Goal: Task Accomplishment & Management: Check status

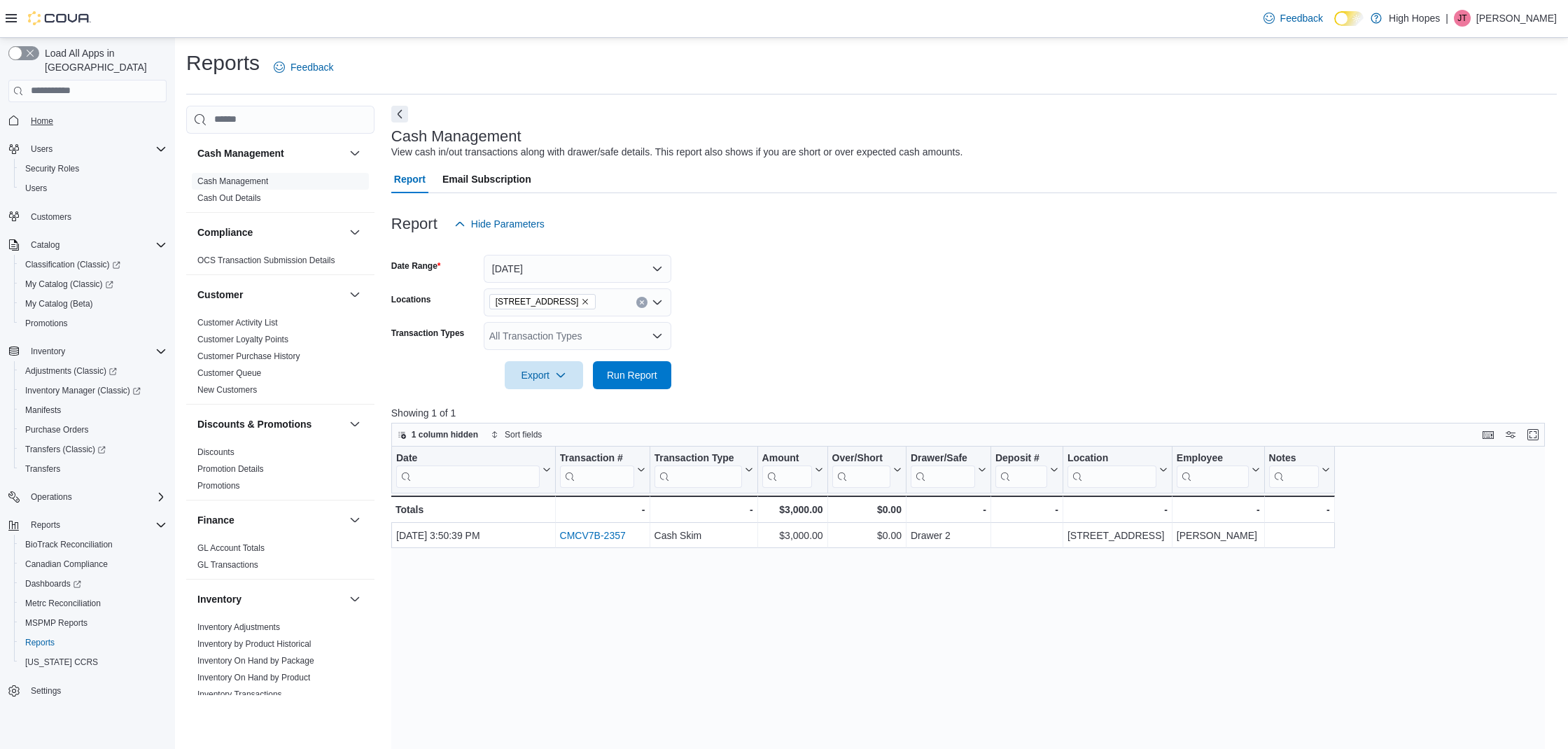
click at [55, 113] on link "Home" at bounding box center [42, 121] width 34 height 17
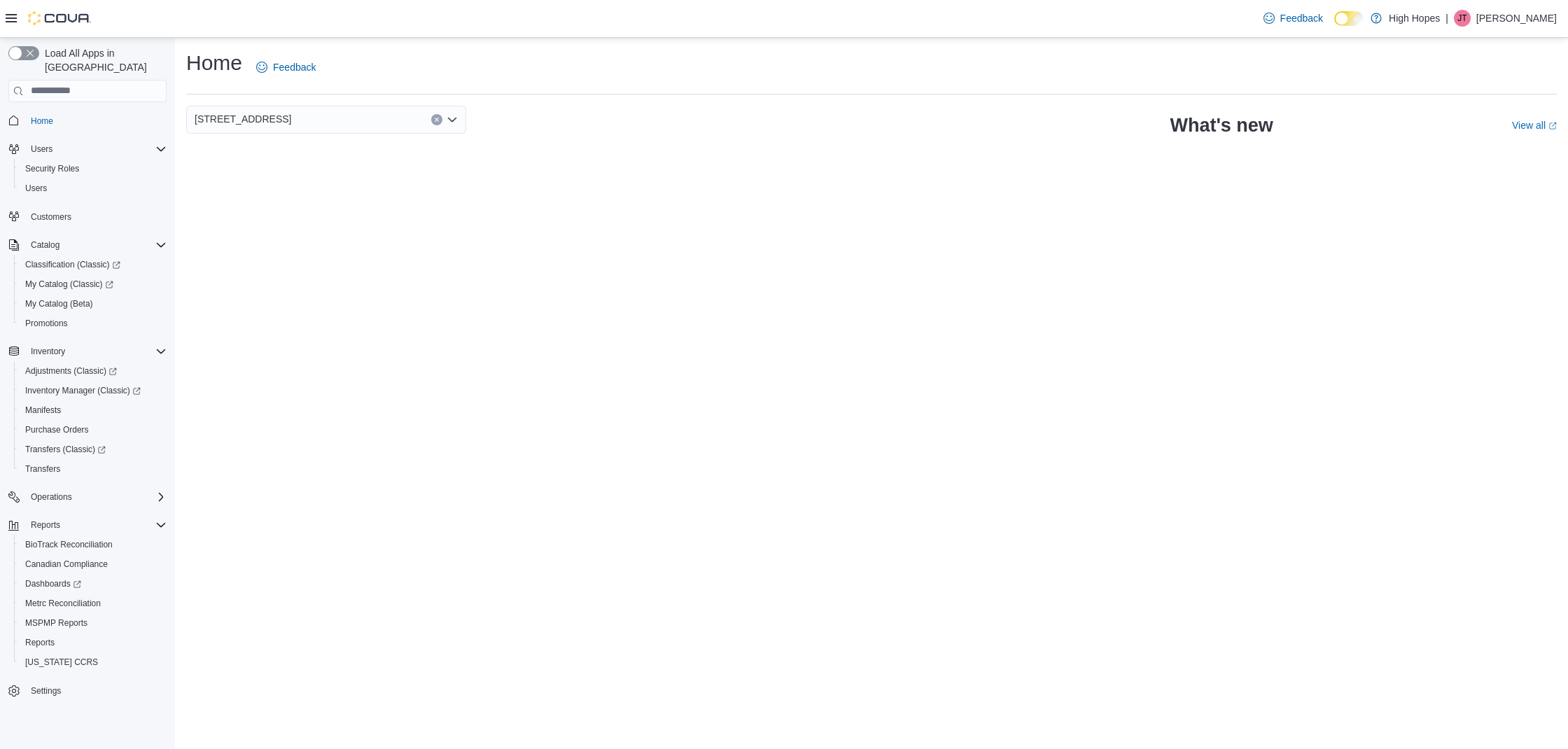
click at [330, 113] on div "1201 N Gloster St" at bounding box center [326, 119] width 280 height 28
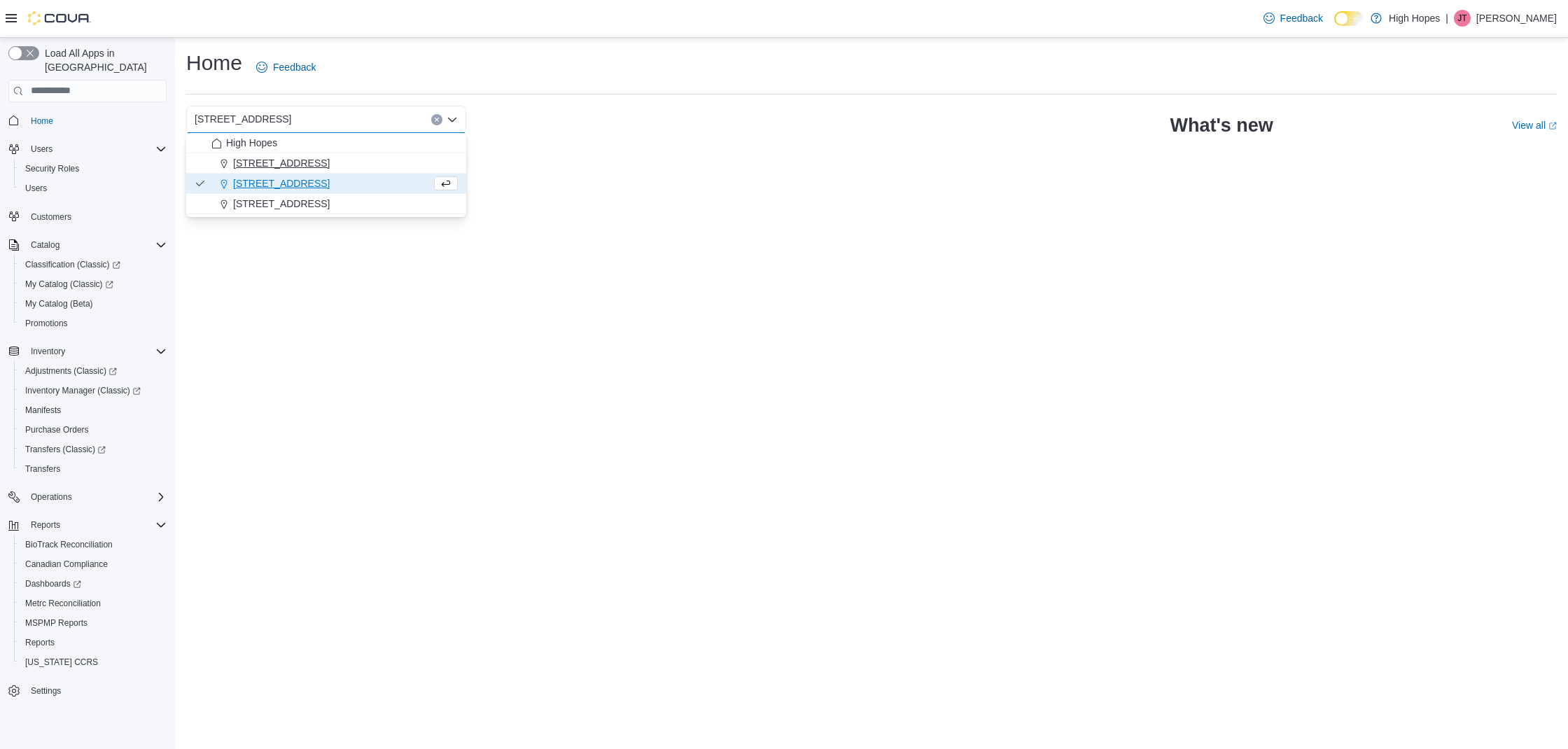
click at [309, 160] on div "[STREET_ADDRESS]" at bounding box center [334, 163] width 246 height 14
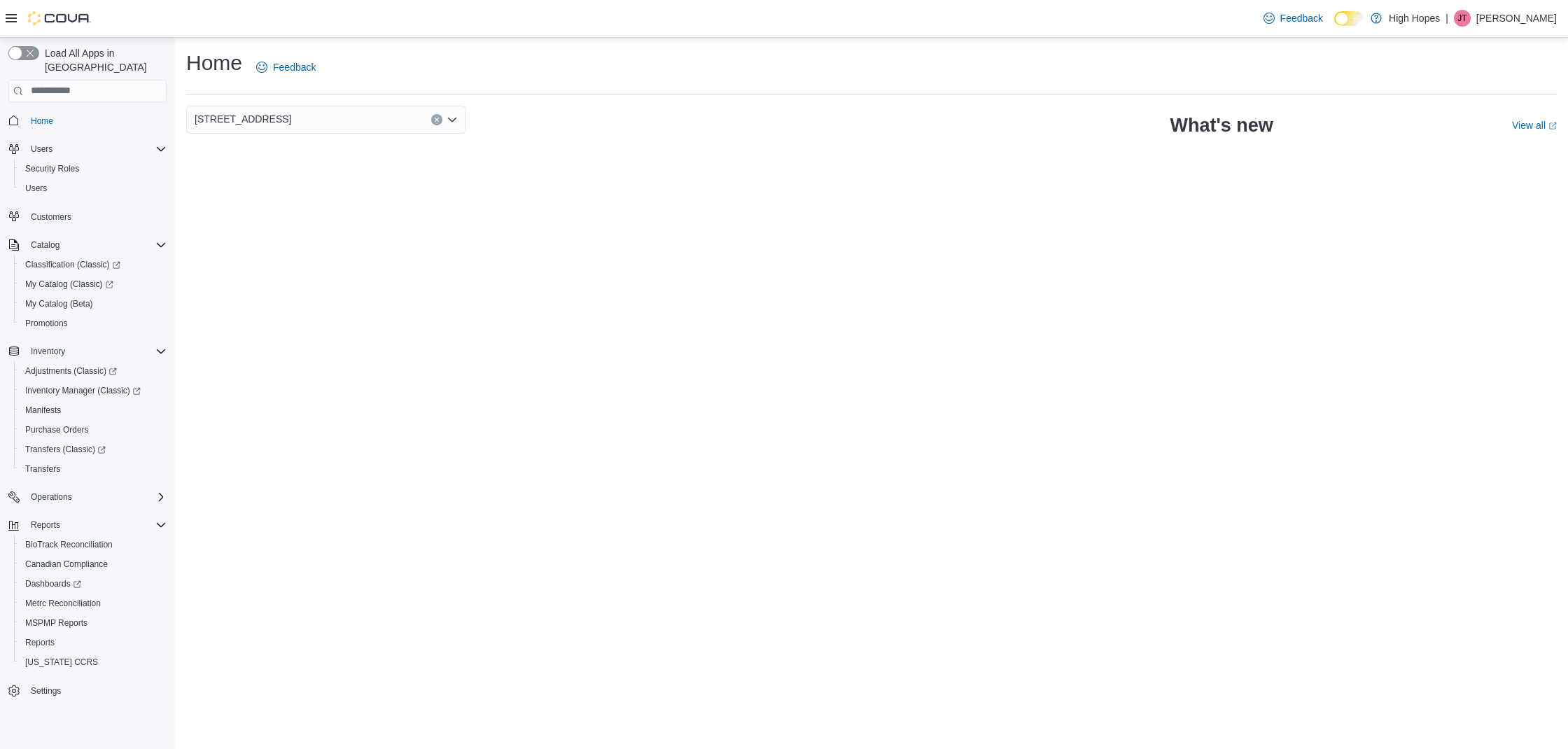
click at [355, 120] on div "[STREET_ADDRESS]" at bounding box center [326, 119] width 280 height 28
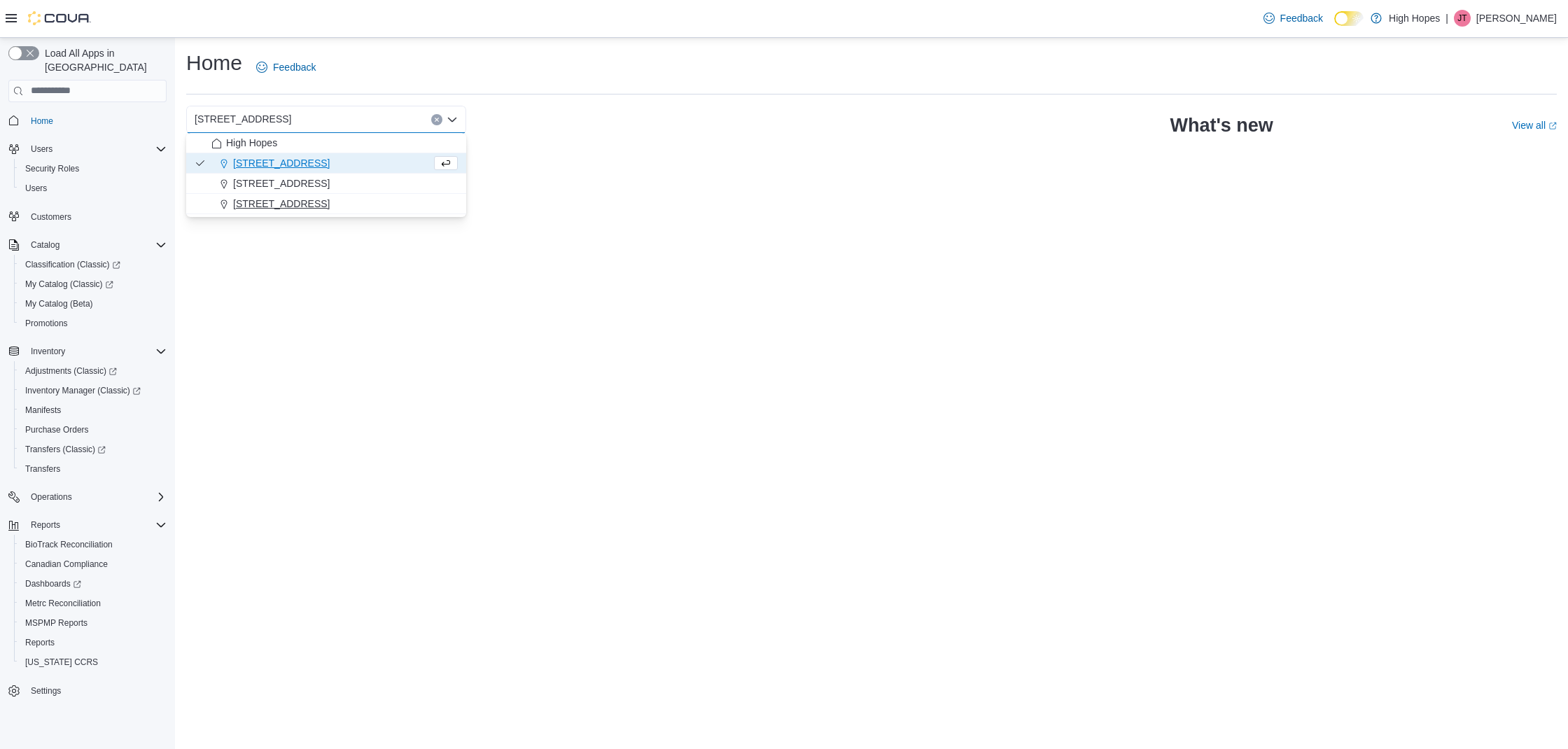
click at [318, 196] on div "834 Highway 19 N" at bounding box center [334, 203] width 246 height 14
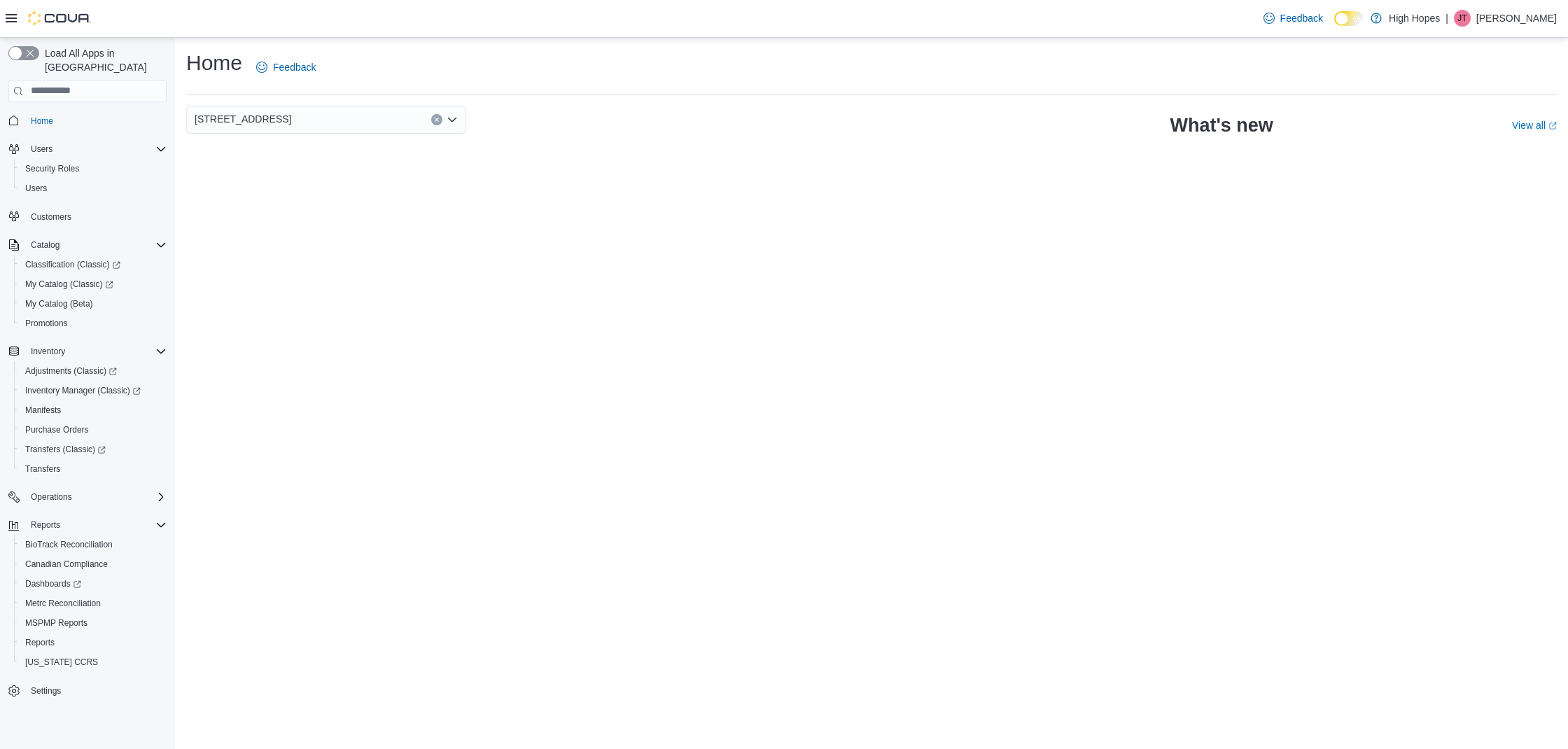
click at [443, 118] on div "[STREET_ADDRESS]" at bounding box center [326, 119] width 280 height 28
click at [438, 120] on icon "Clear input" at bounding box center [437, 119] width 6 height 6
click at [282, 161] on span "[STREET_ADDRESS]" at bounding box center [281, 163] width 97 height 14
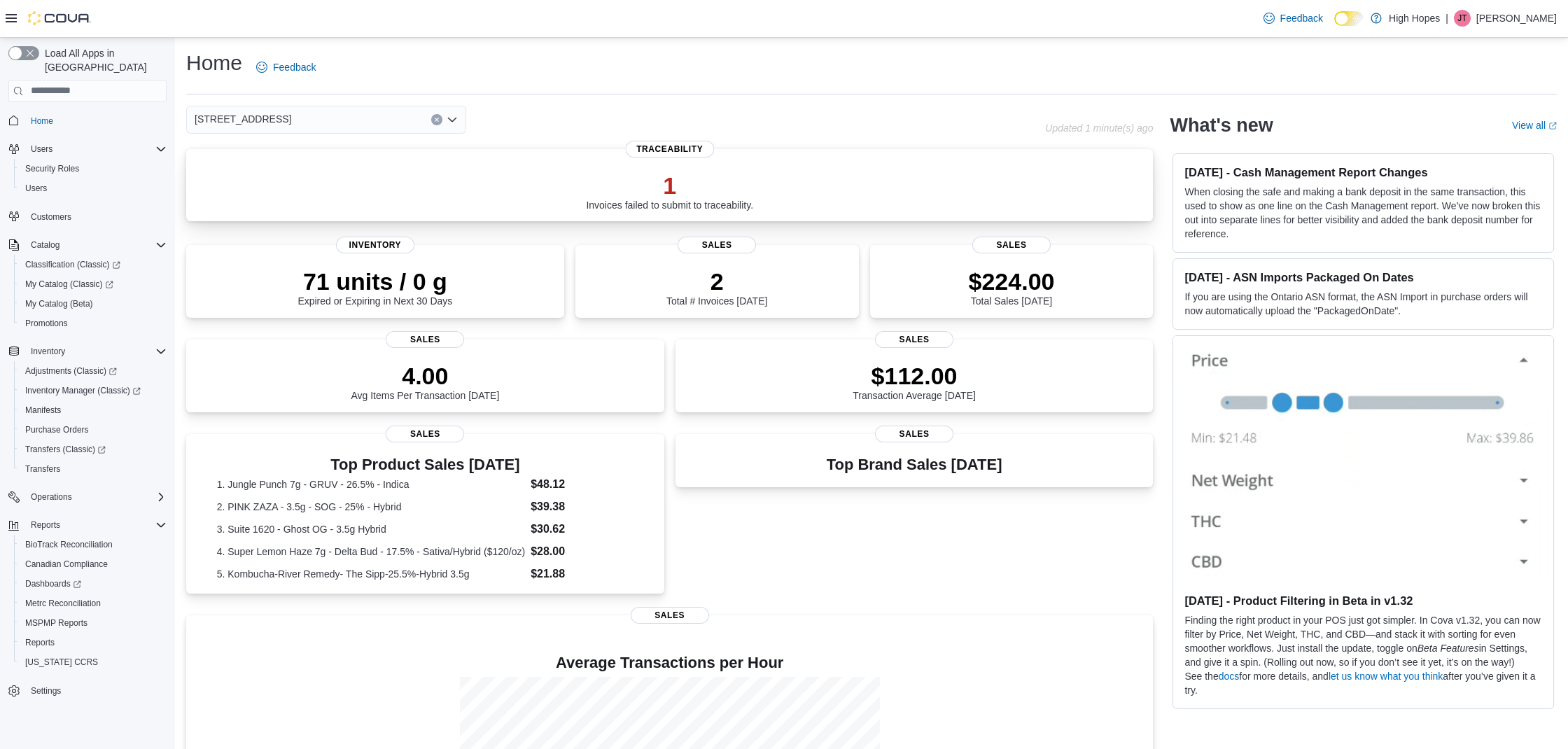
click at [780, 183] on div "1 Invoices failed to submit to traceability." at bounding box center [669, 188] width 944 height 45
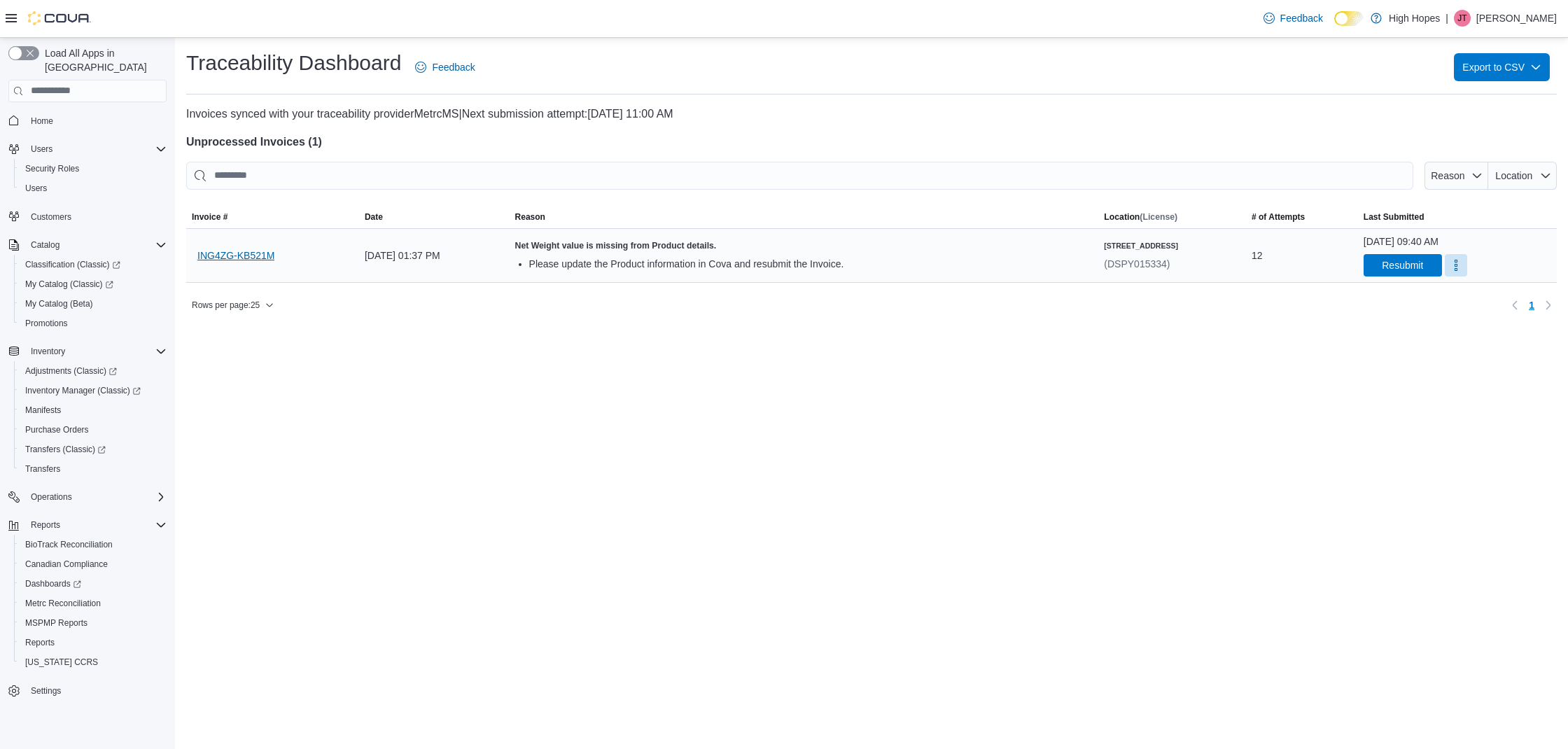
click at [253, 254] on span "ING4ZG-KB521M" at bounding box center [236, 255] width 77 height 14
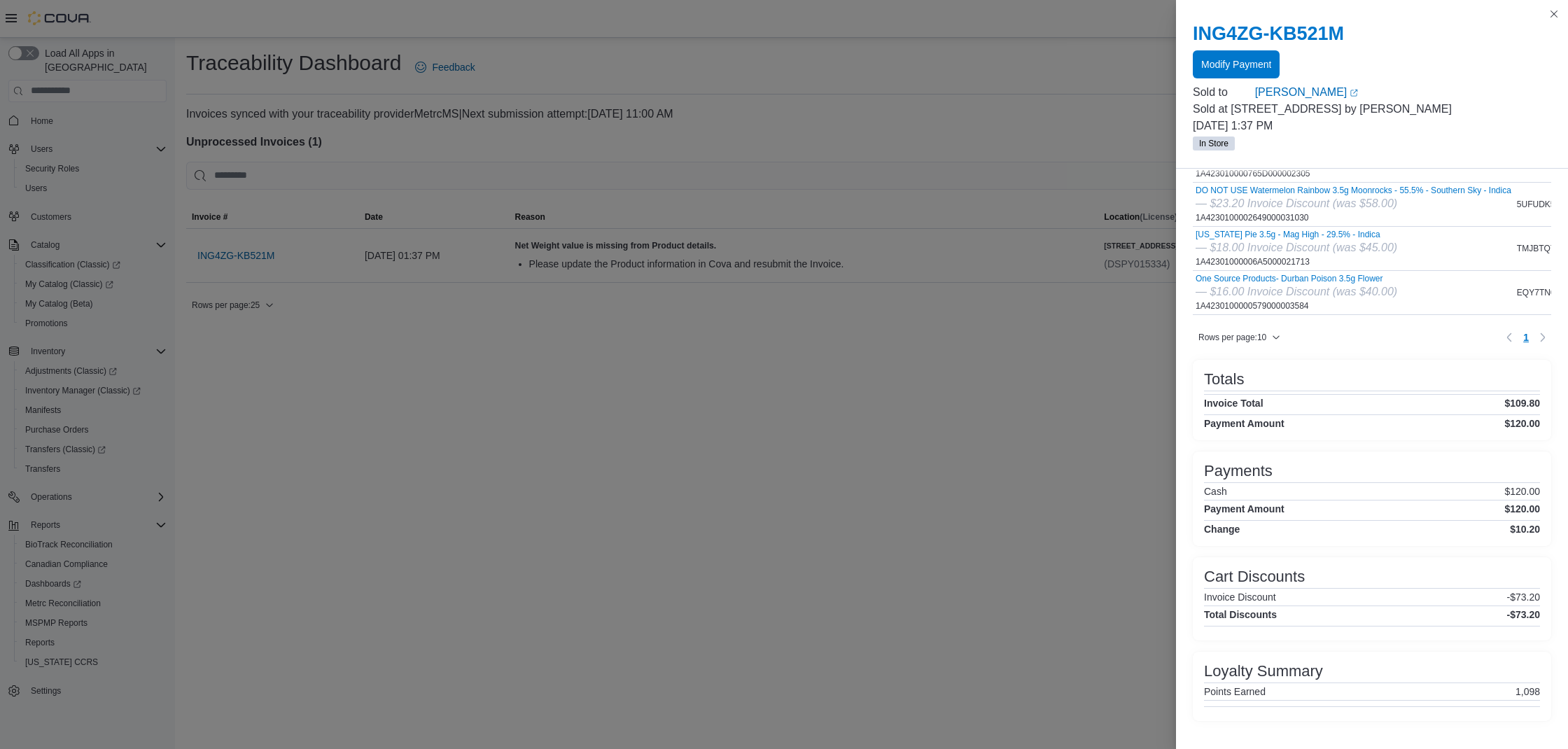
scroll to position [108, 0]
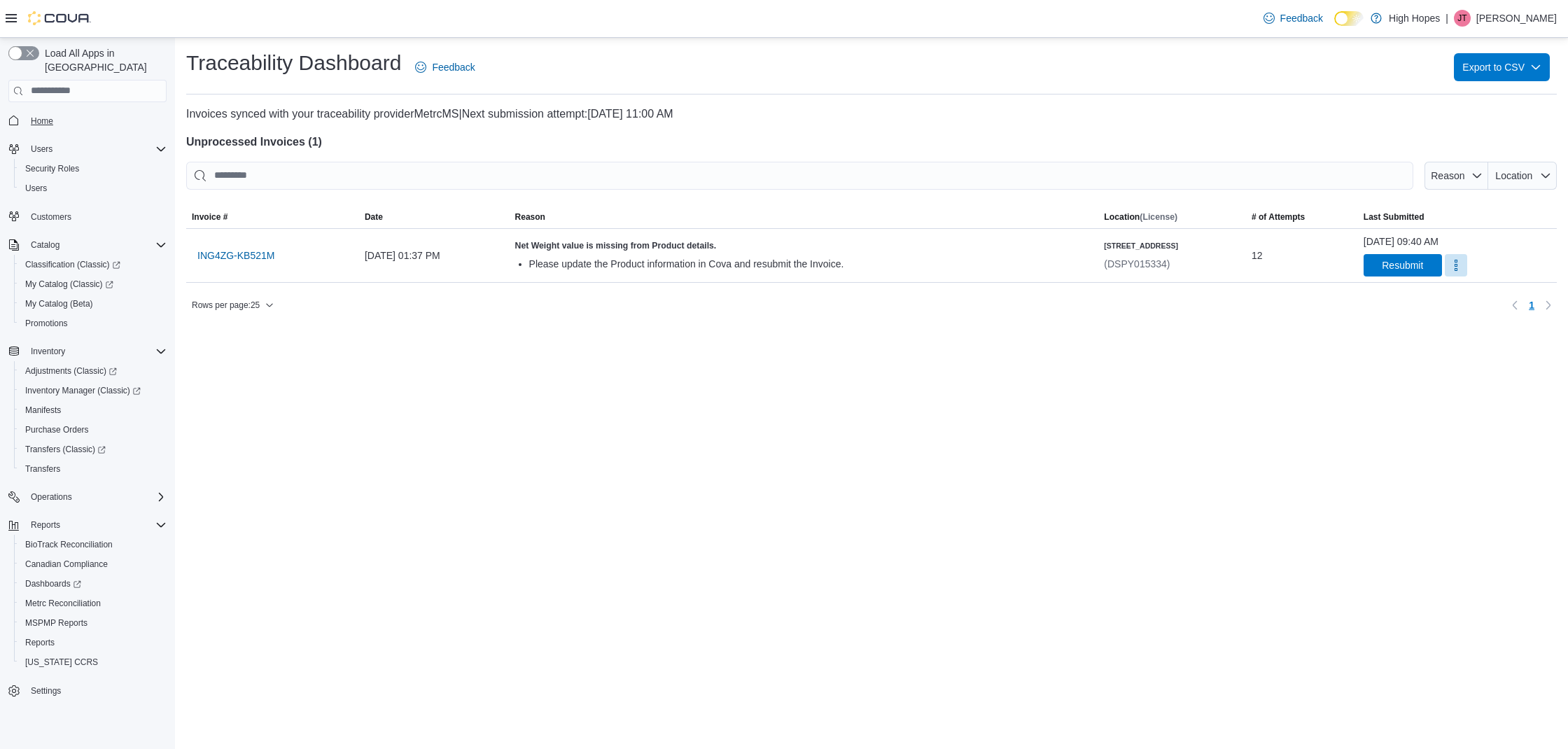
click at [55, 113] on link "Home" at bounding box center [42, 121] width 34 height 17
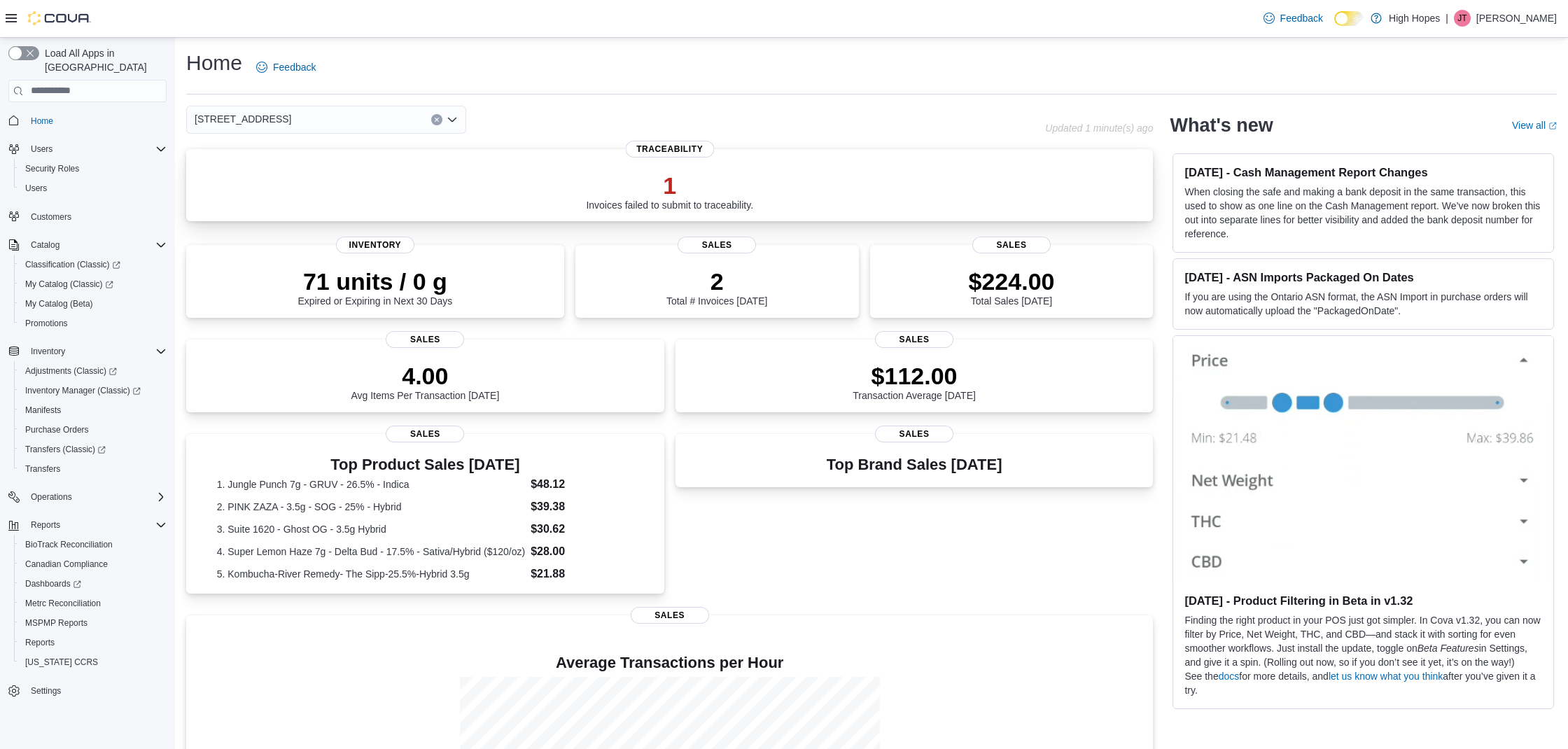
click at [773, 190] on div "1 Invoices failed to submit to traceability." at bounding box center [669, 188] width 944 height 45
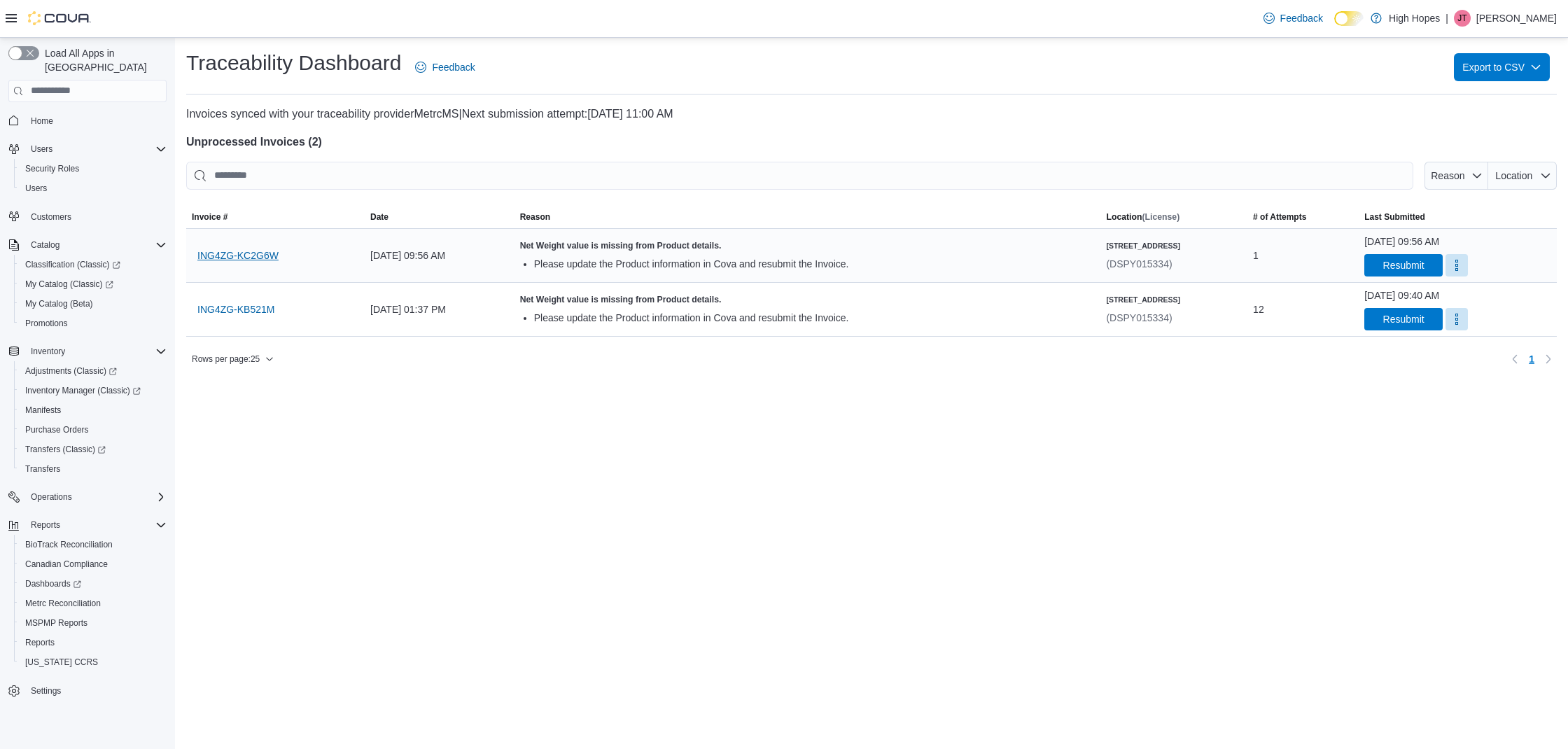
drag, startPoint x: 262, startPoint y: 250, endPoint x: 269, endPoint y: 249, distance: 7.1
click at [262, 250] on span "ING4ZG-KC2G6W" at bounding box center [238, 255] width 81 height 14
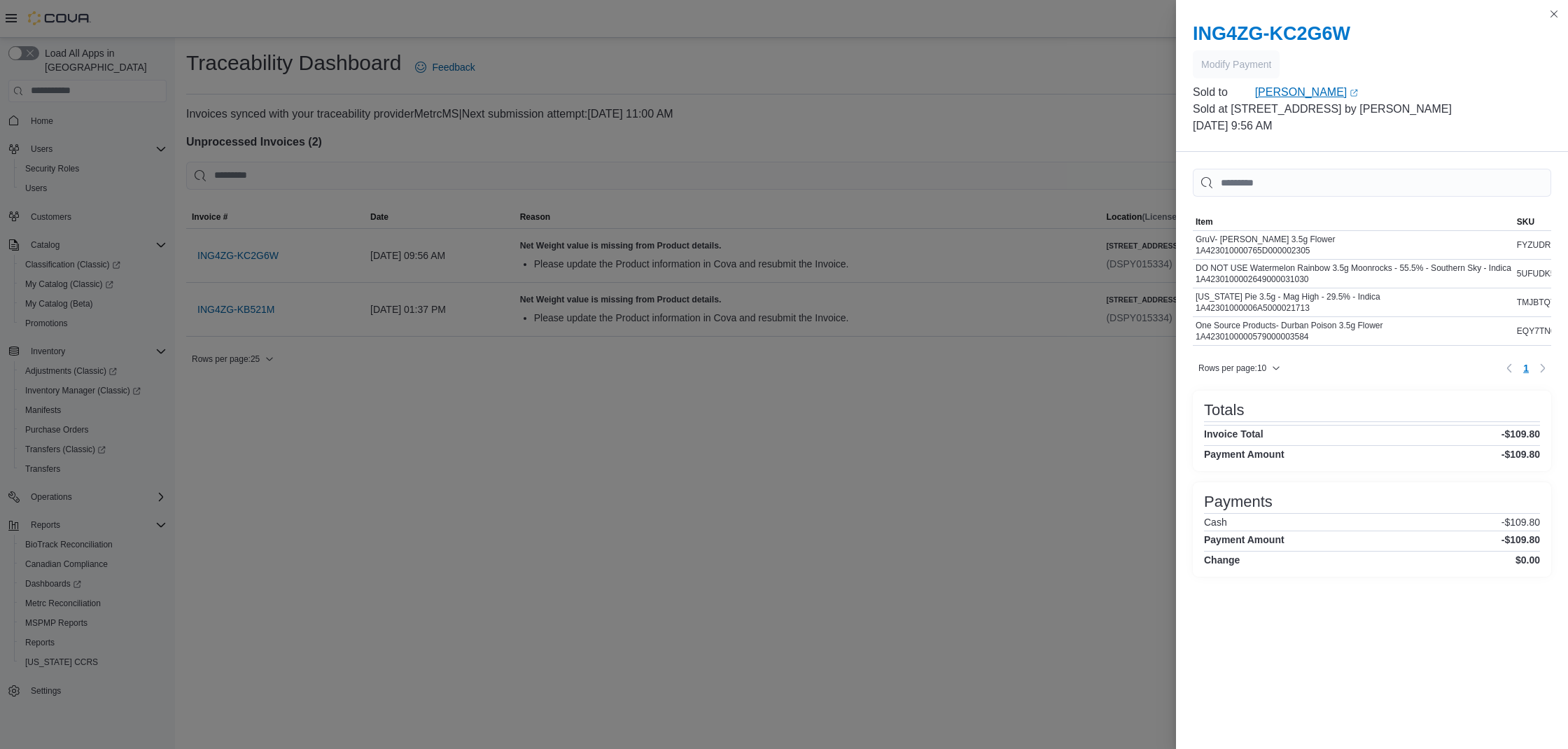
click at [1303, 92] on link "Percy Byrnes (opens in a new tab or window)" at bounding box center [1403, 92] width 296 height 17
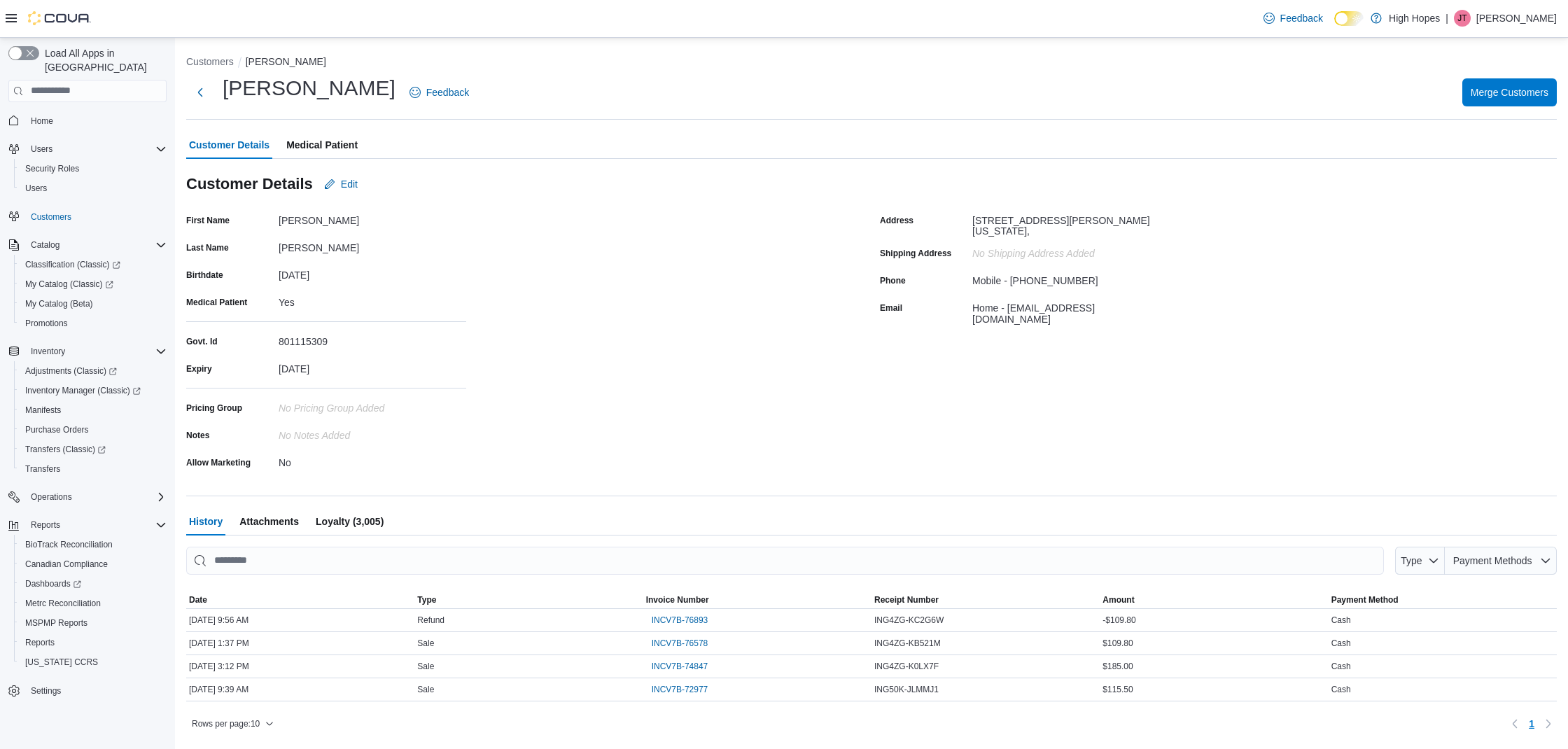
click at [323, 139] on span "Medical Patient" at bounding box center [322, 144] width 71 height 28
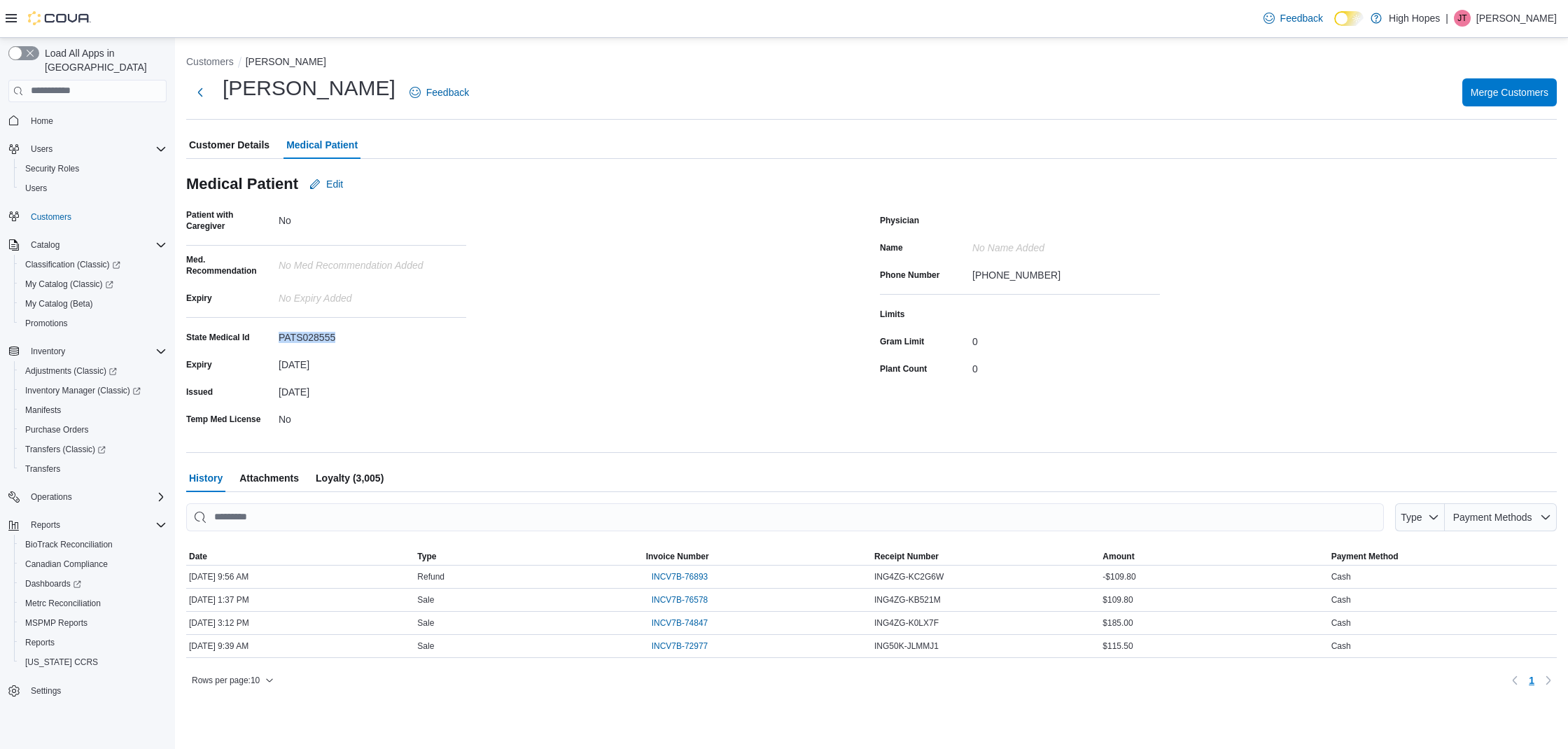
drag, startPoint x: 342, startPoint y: 337, endPoint x: 277, endPoint y: 333, distance: 65.1
click at [277, 333] on div "State Medical Id PATS028555" at bounding box center [326, 337] width 280 height 22
copy div "PATS028555"
click at [702, 579] on span "INCV7B-76893" at bounding box center [680, 576] width 57 height 11
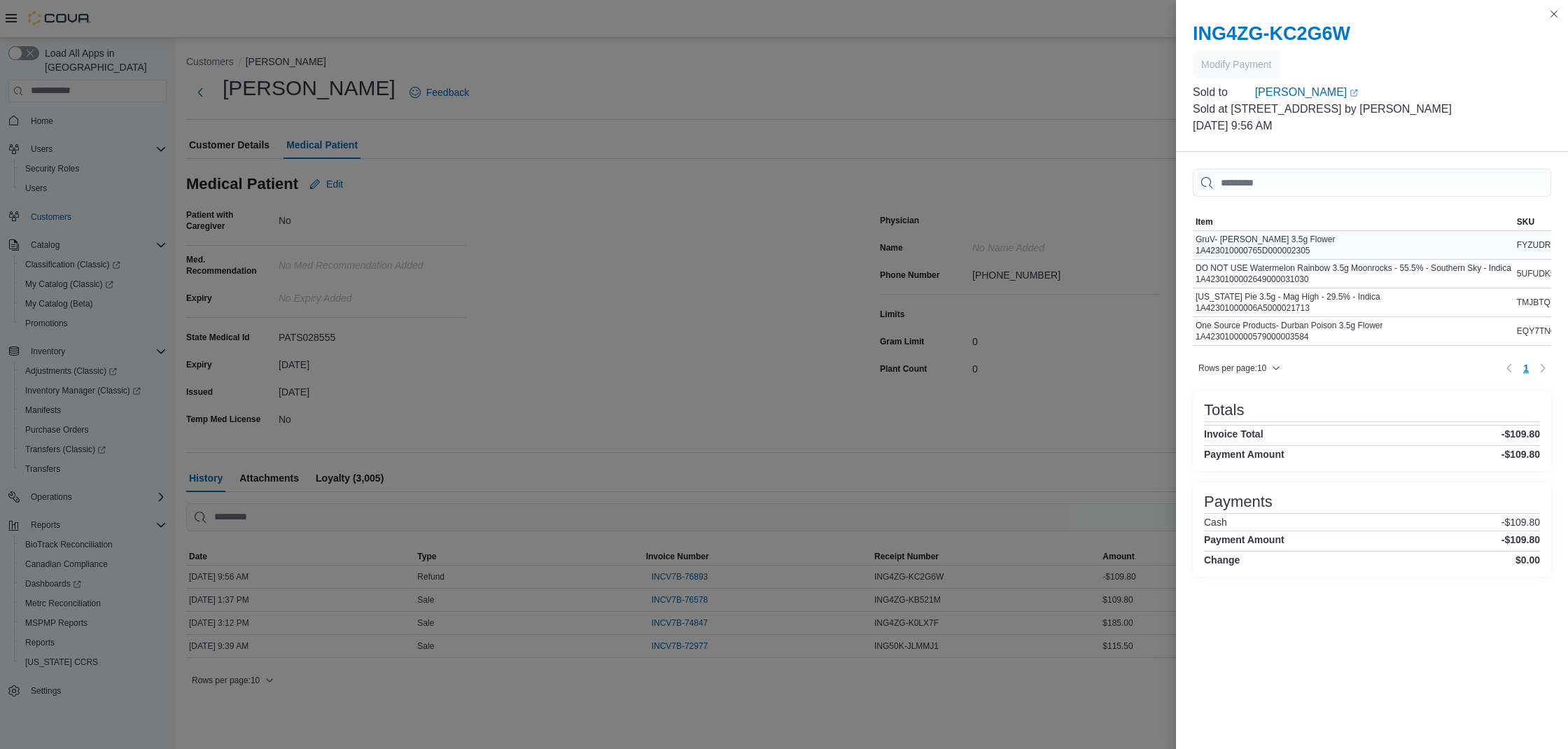
click at [1268, 250] on div "GruV- Magnolia Mintz 3.5g Flower 1A423010000765D000002305" at bounding box center [1266, 244] width 139 height 23
drag, startPoint x: 1319, startPoint y: 250, endPoint x: 1197, endPoint y: 249, distance: 122.0
click at [1197, 249] on div "GruV- [PERSON_NAME] 3.5g Flower 1A423010000765D000002305" at bounding box center [1266, 244] width 139 height 23
copy div "1A423010000765D000002305"
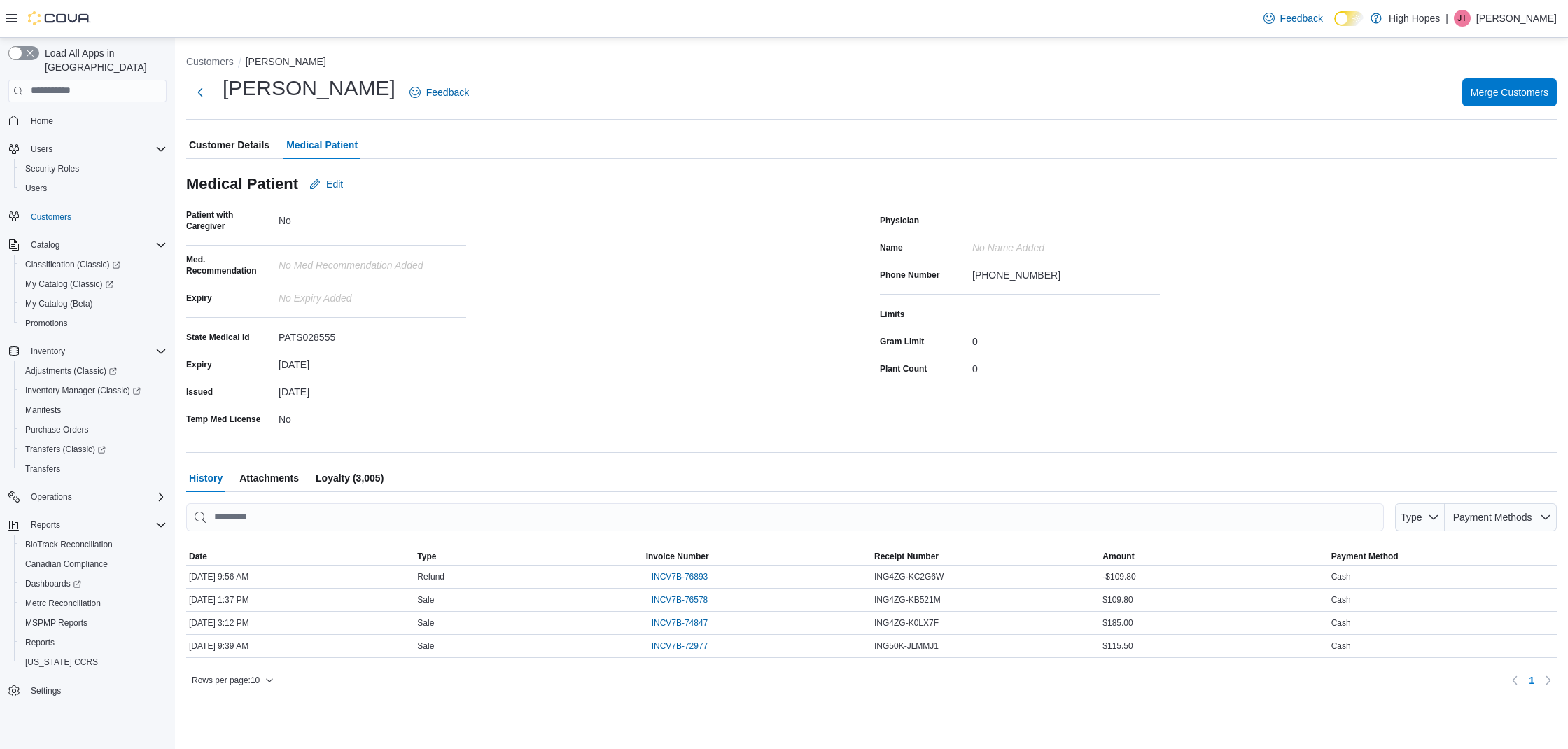
click at [40, 116] on span "Home" at bounding box center [42, 121] width 23 height 11
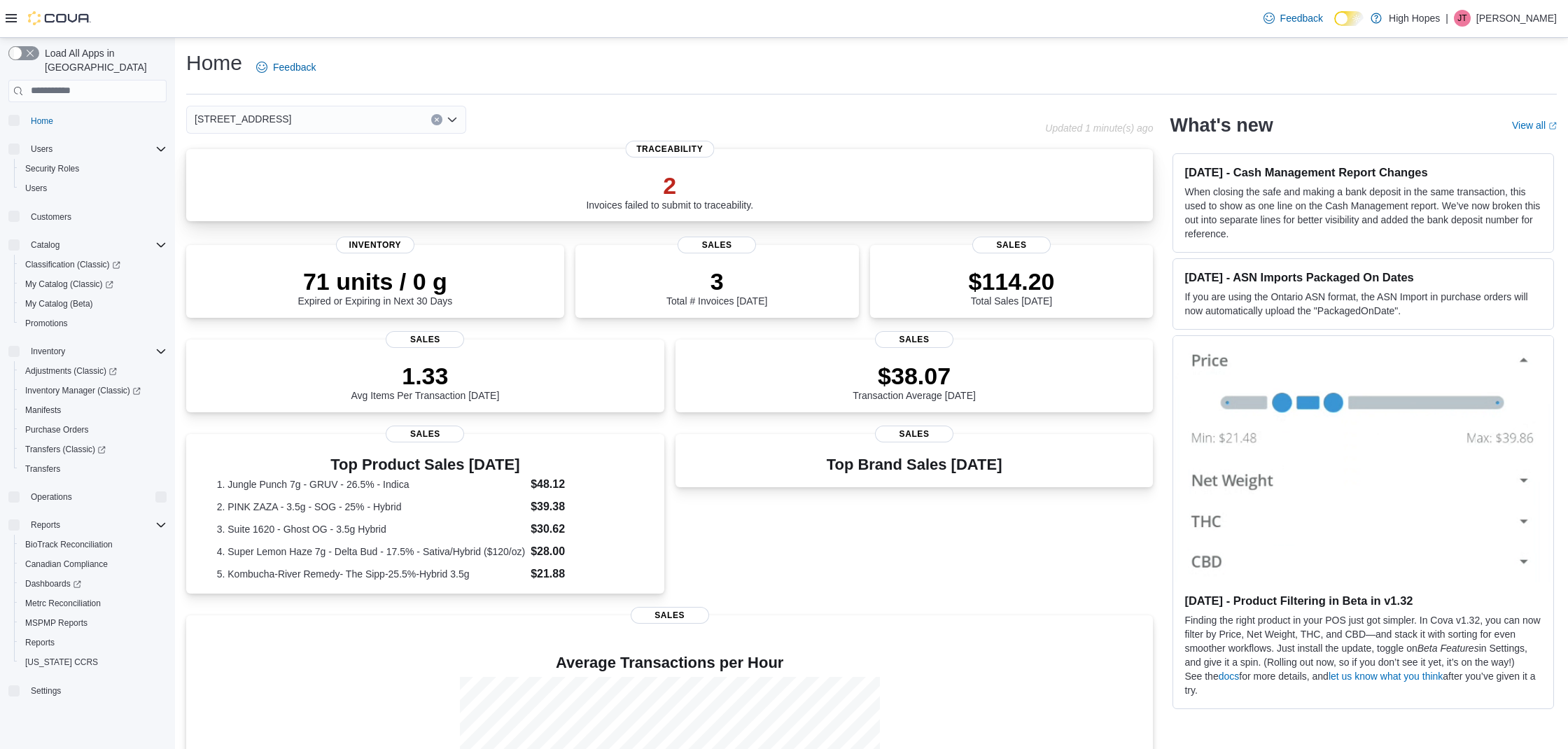
click at [922, 175] on div "2 Invoices failed to submit to traceability." at bounding box center [669, 188] width 944 height 45
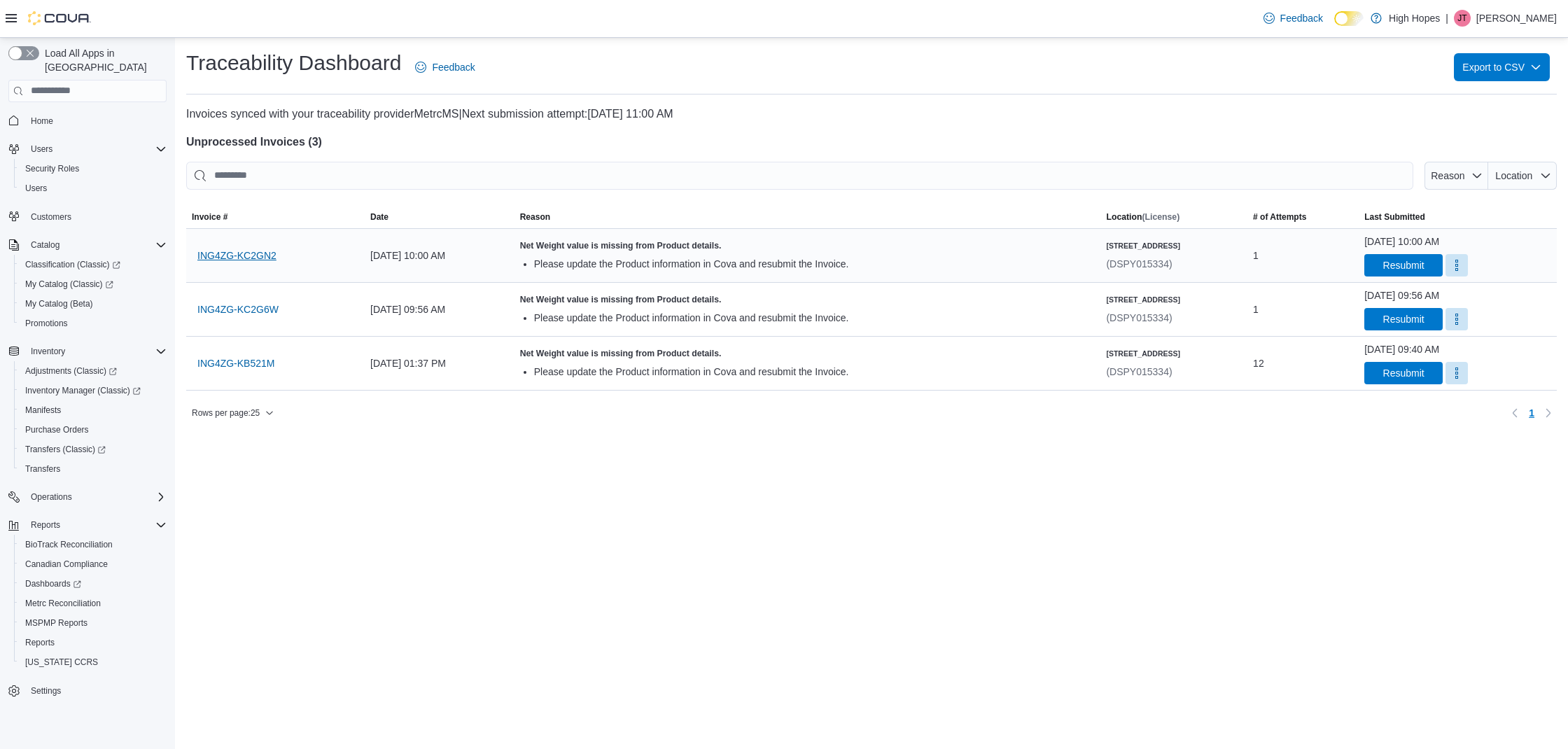
click at [250, 259] on span "ING4ZG-KC2GN2" at bounding box center [237, 255] width 79 height 14
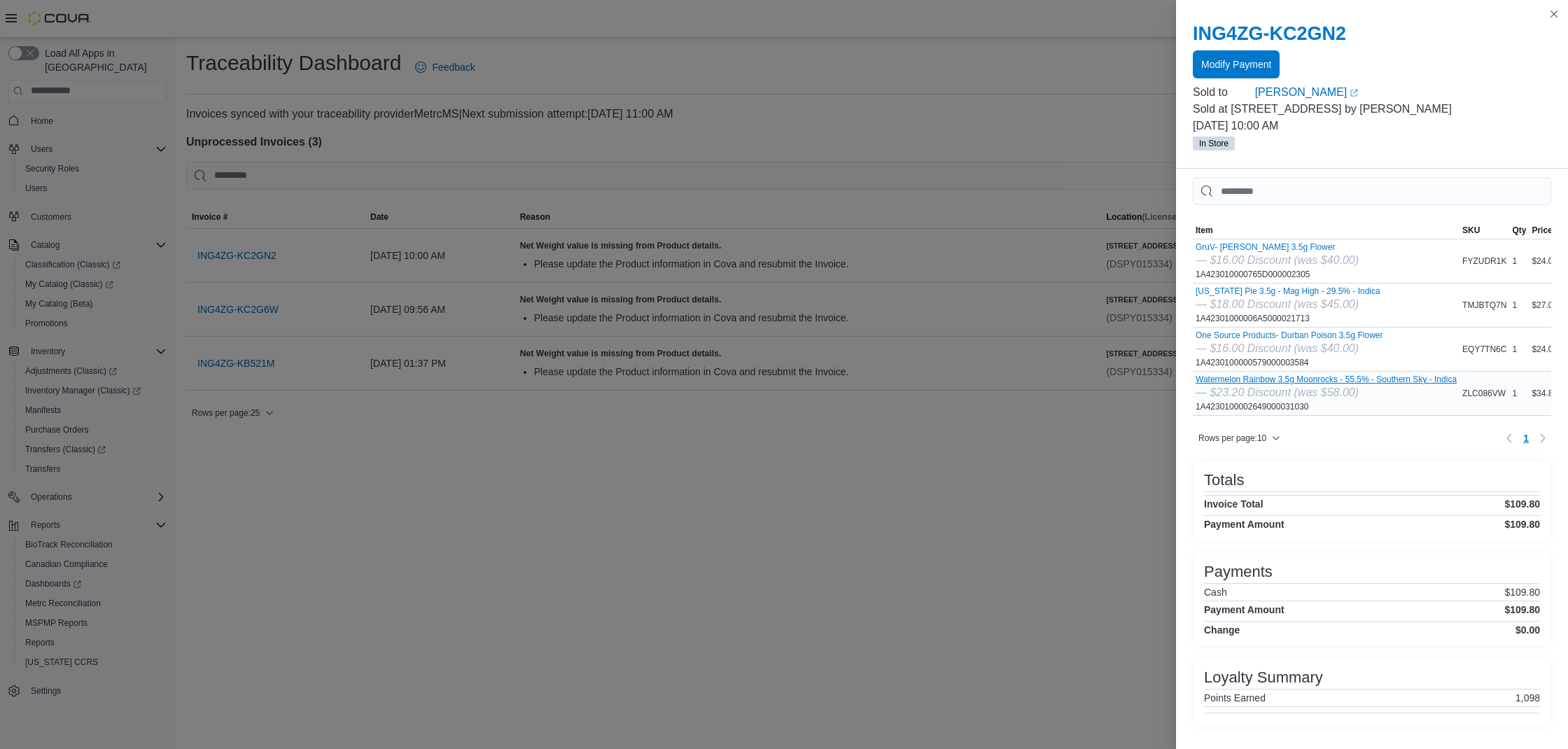
click at [1337, 379] on button "Watermelon Rainbow 3.5g Moonrocks - 55.5% - Southern Sky - Indica" at bounding box center [1326, 380] width 261 height 10
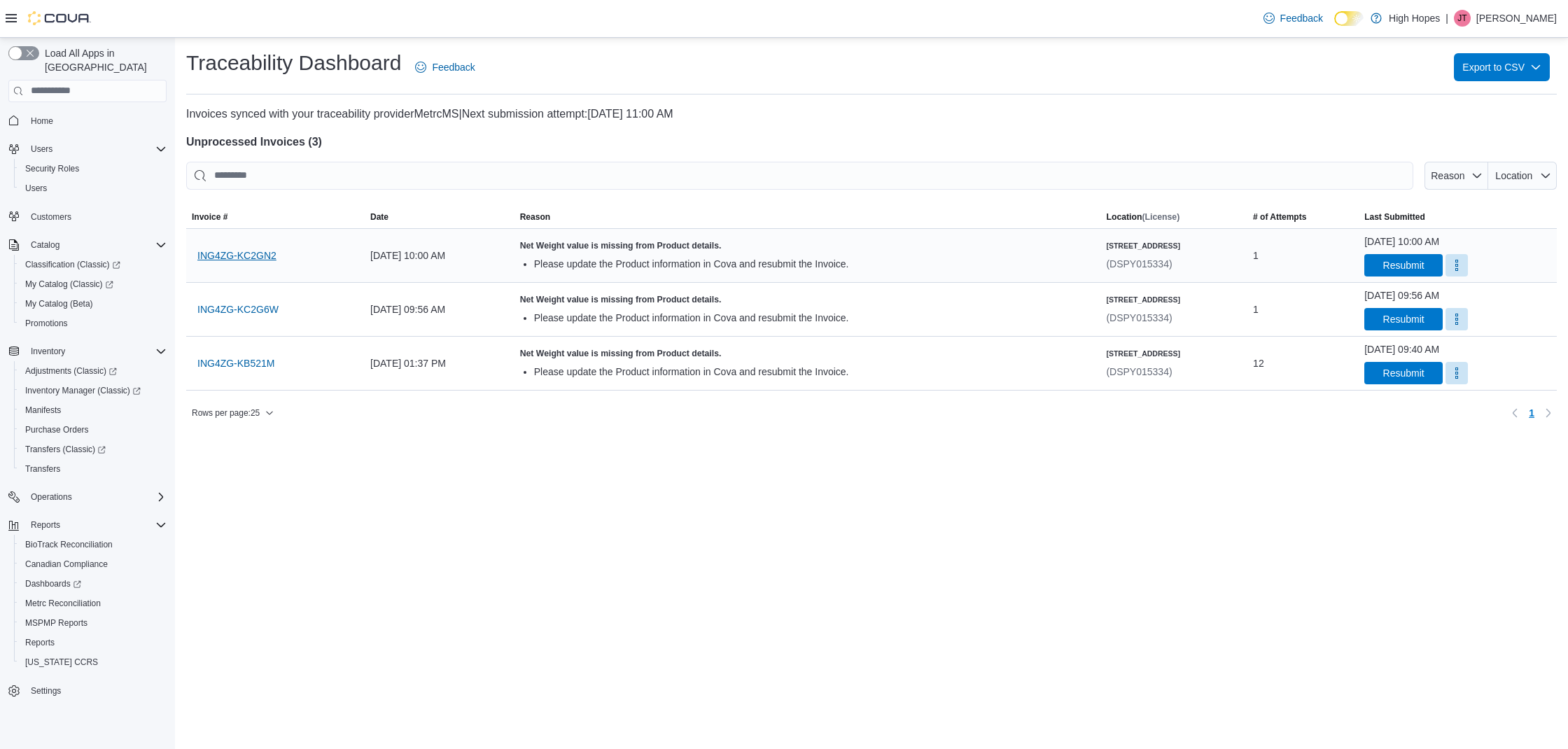
click at [242, 263] on span "ING4ZG-KC2GN2" at bounding box center [237, 255] width 79 height 28
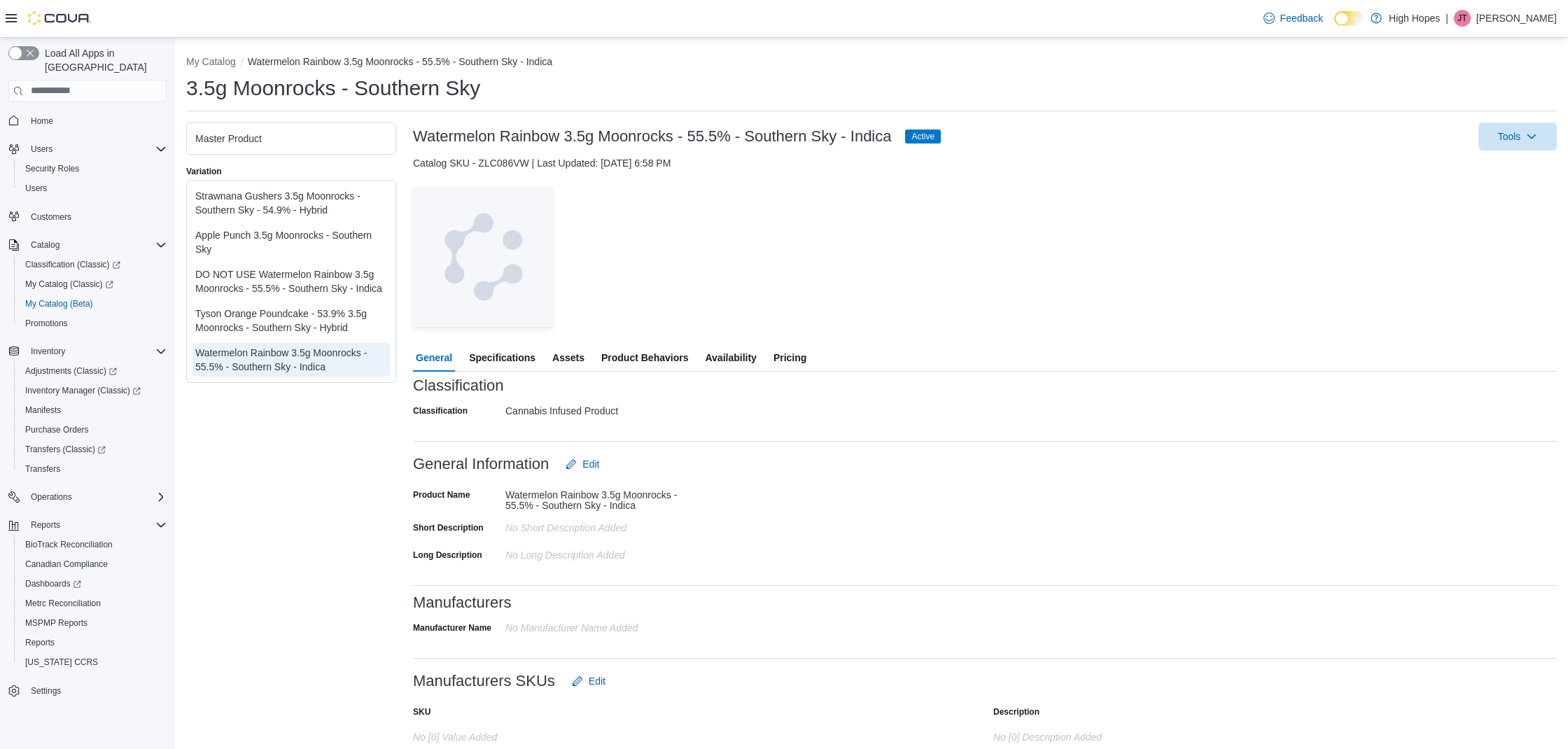
click at [527, 356] on span "Specifications" at bounding box center [501, 357] width 66 height 28
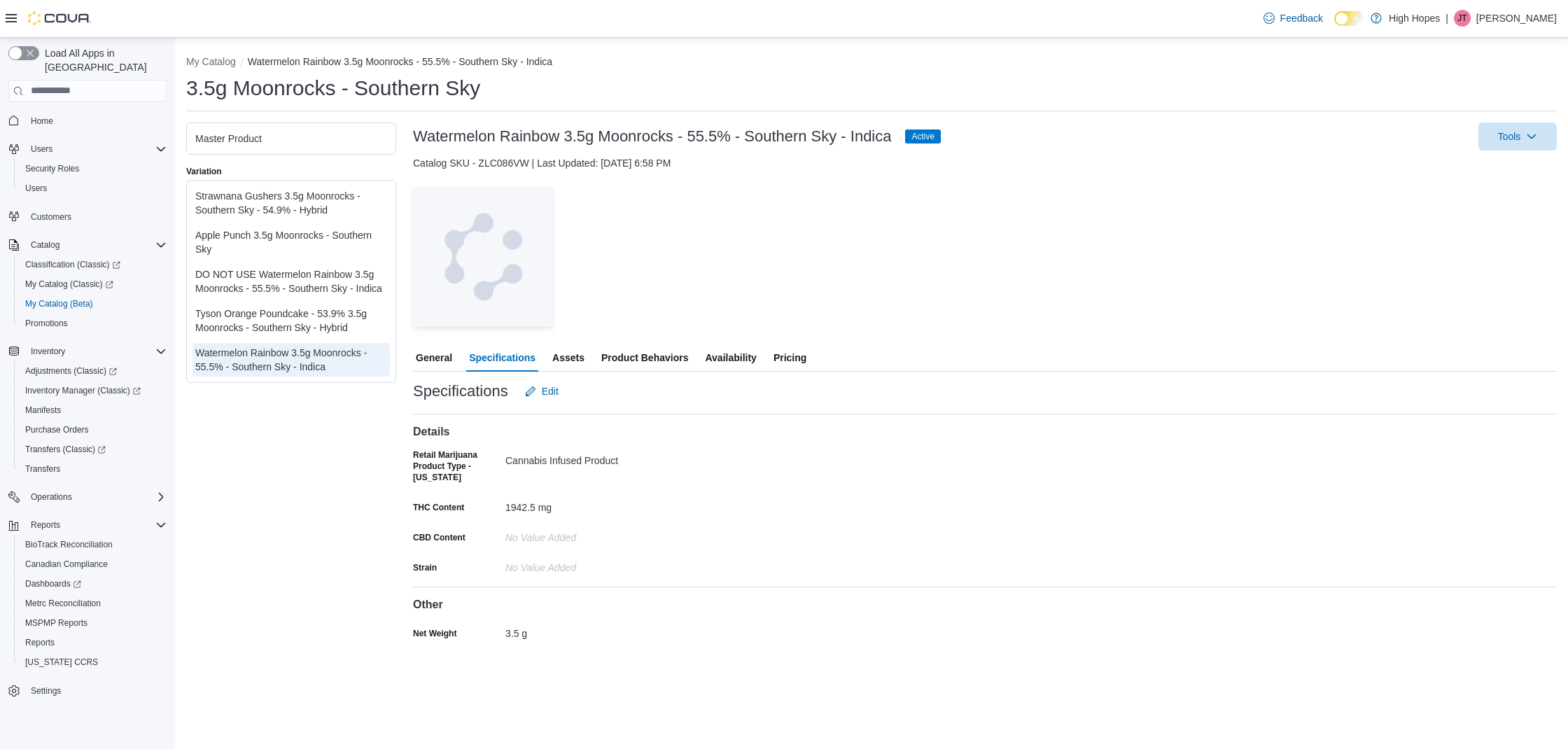
click at [576, 365] on span "Assets" at bounding box center [569, 357] width 32 height 28
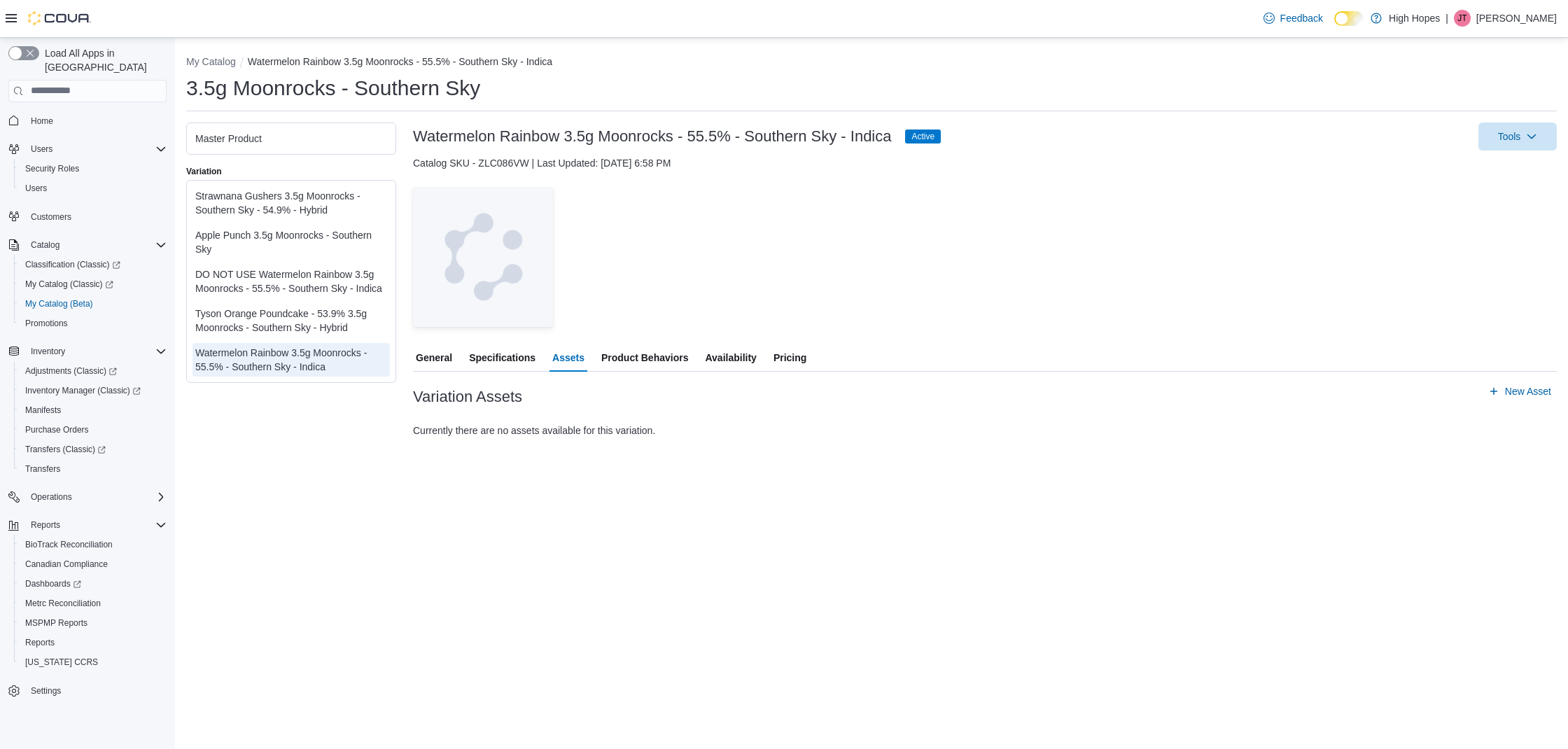
click at [737, 359] on span "Availability" at bounding box center [730, 357] width 51 height 28
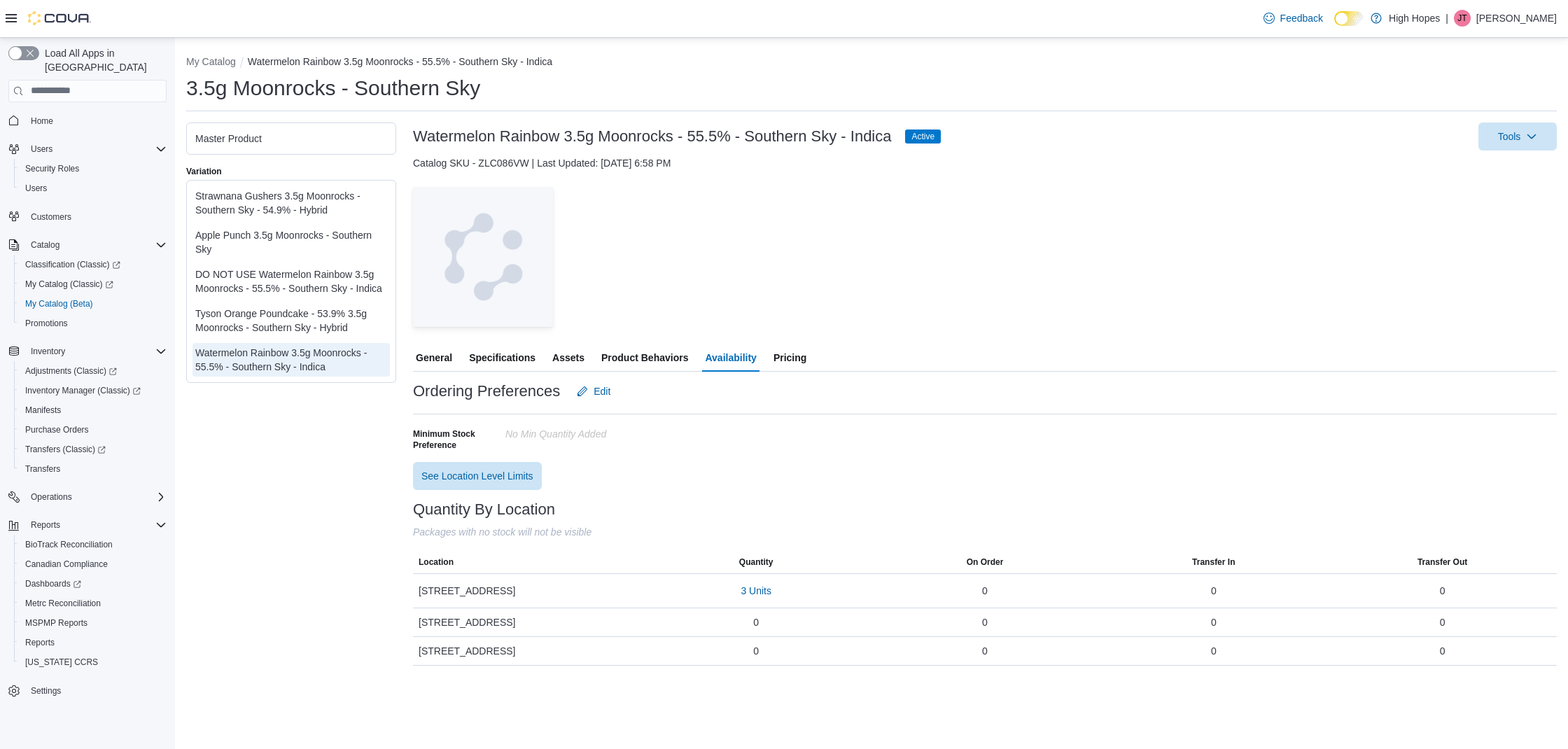
click at [638, 359] on span "Product Behaviors" at bounding box center [644, 357] width 87 height 28
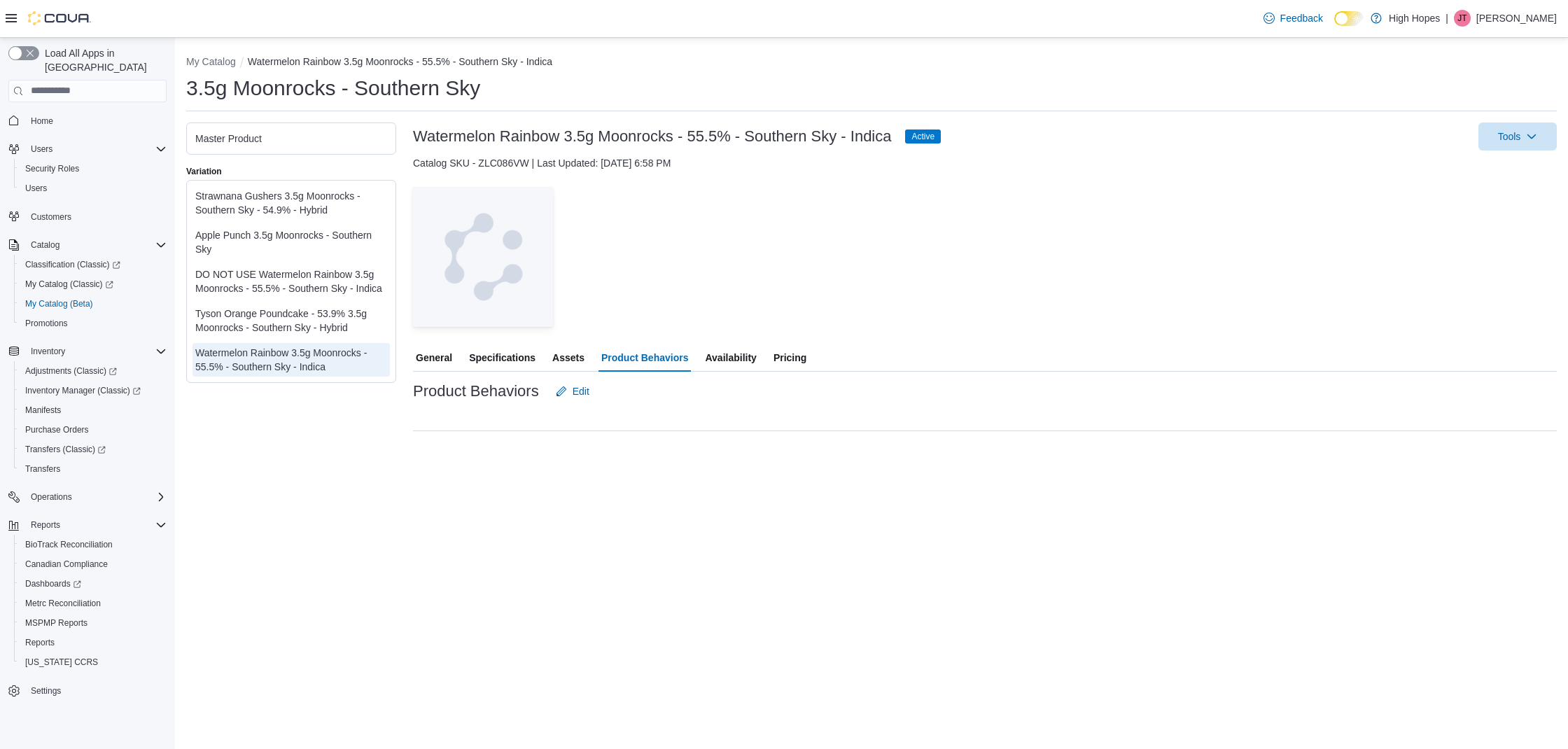
click at [574, 359] on span "Assets" at bounding box center [569, 357] width 32 height 28
click at [505, 359] on span "Specifications" at bounding box center [501, 357] width 66 height 28
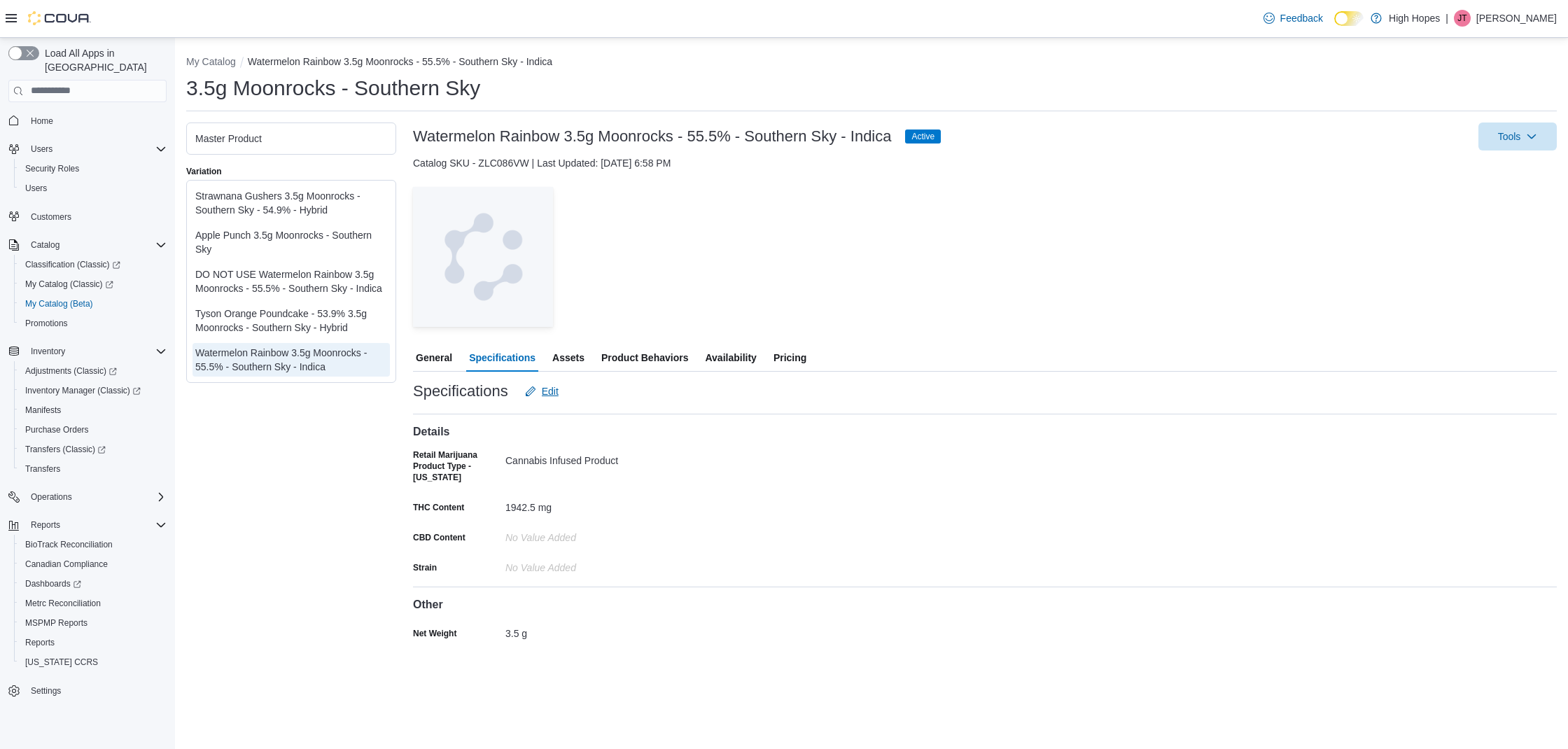
click at [552, 395] on span "Edit" at bounding box center [550, 391] width 17 height 14
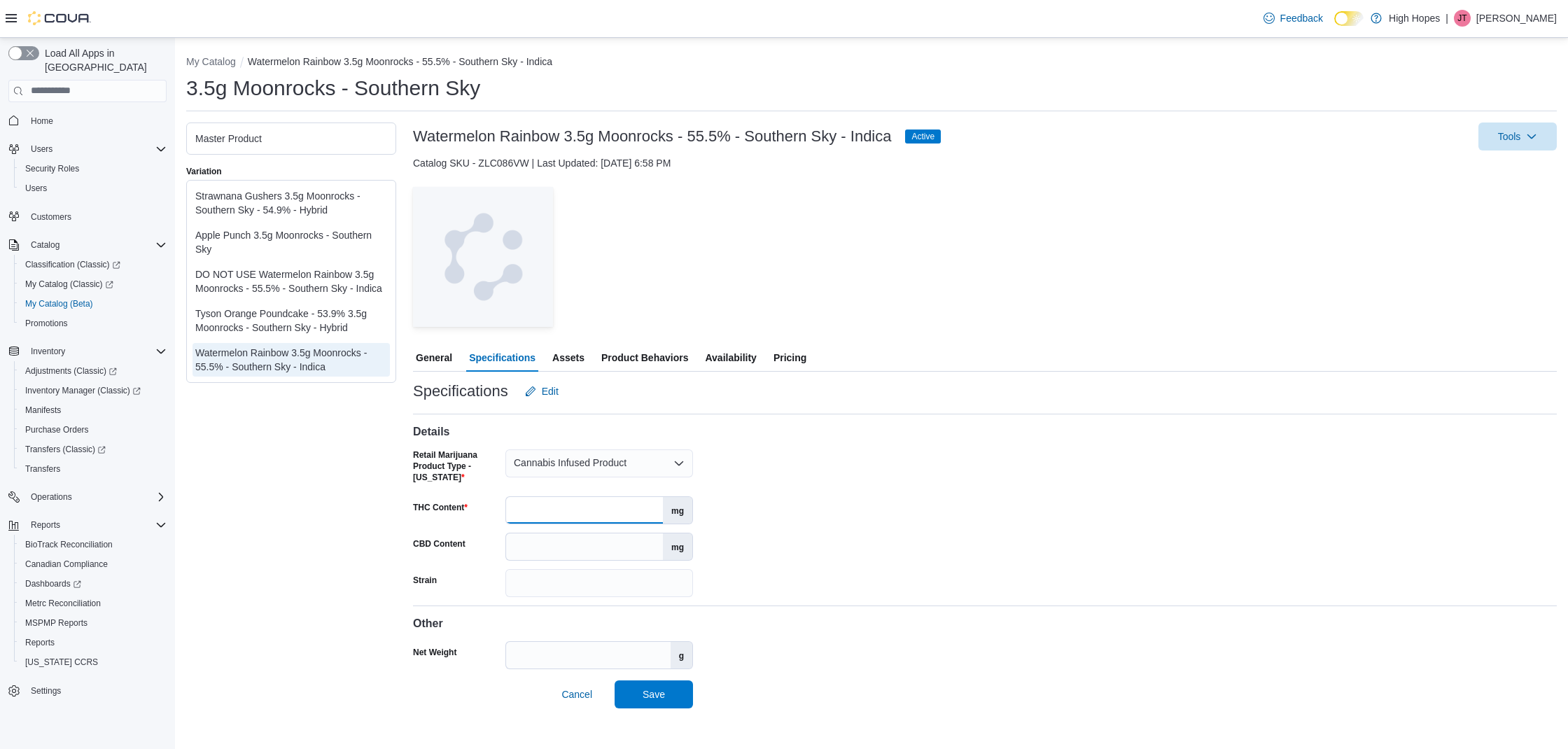
click at [616, 510] on input "******" at bounding box center [585, 511] width 157 height 27
click at [794, 516] on div "Details Retail Marijuana Product Type - Mississippi Cannabis Infused Product TH…" at bounding box center [985, 501] width 1144 height 191
click at [729, 365] on span "Availability" at bounding box center [730, 357] width 51 height 28
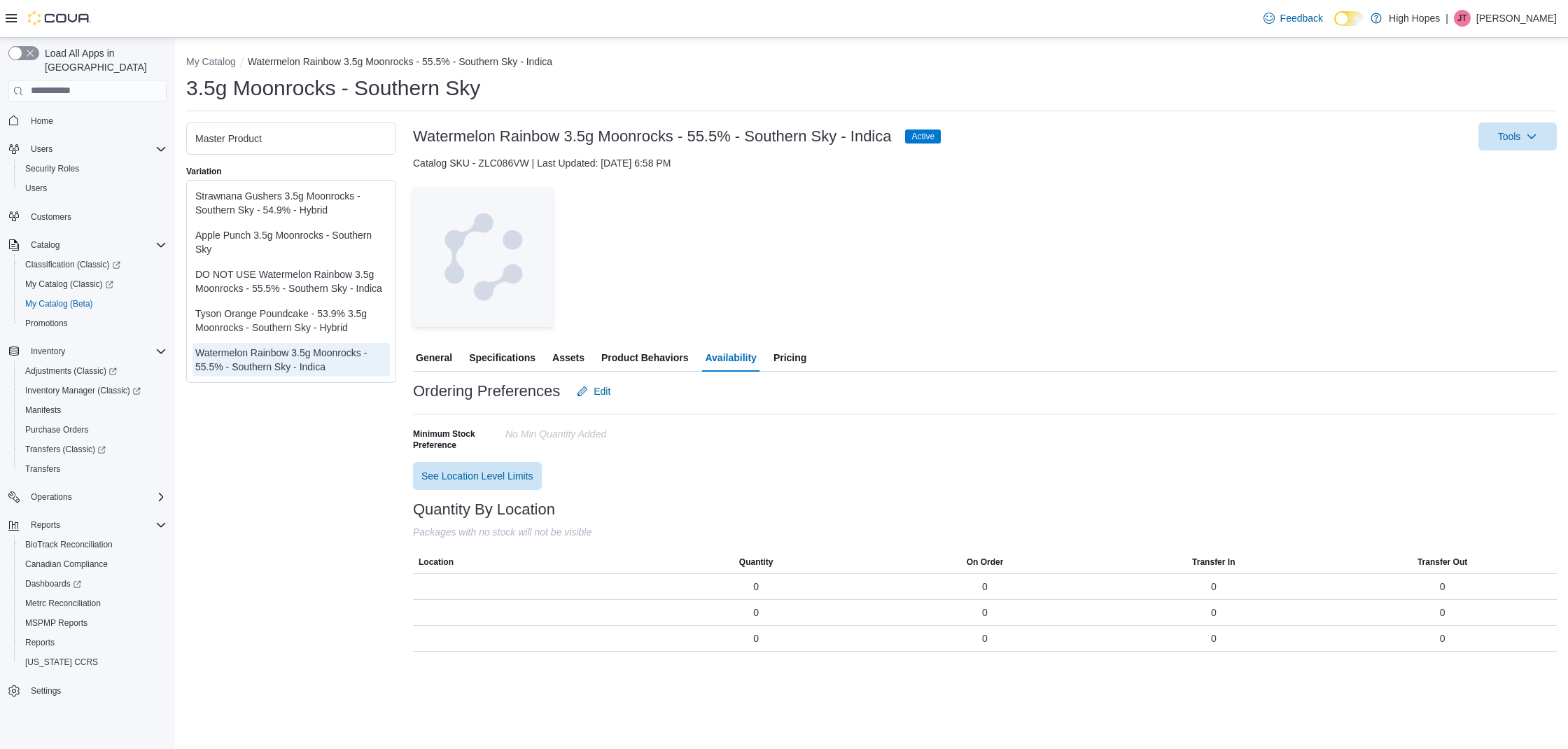
click at [644, 357] on span "Product Behaviors" at bounding box center [644, 357] width 87 height 28
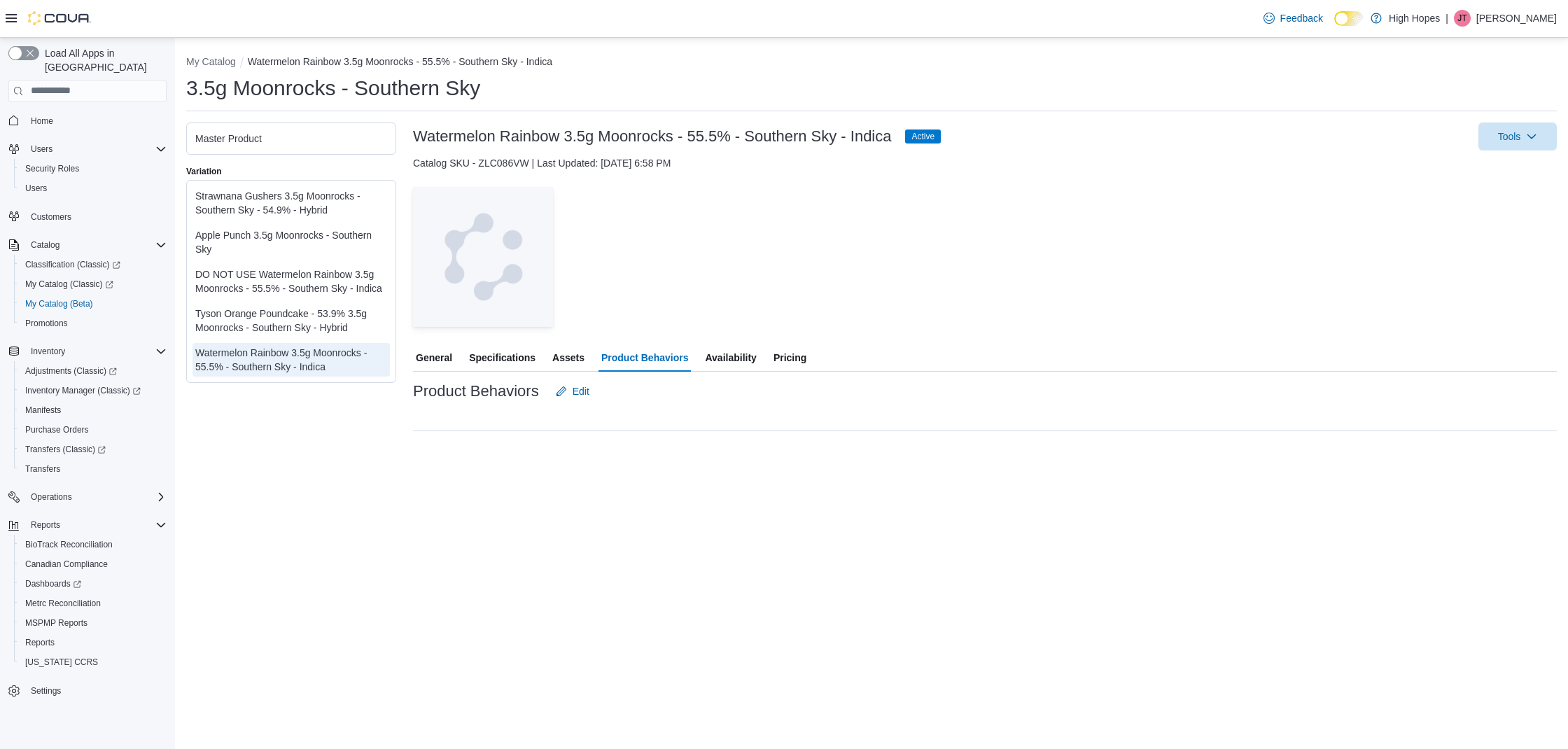
click at [579, 359] on span "Assets" at bounding box center [569, 357] width 32 height 28
click at [742, 351] on span "Availability" at bounding box center [730, 357] width 51 height 28
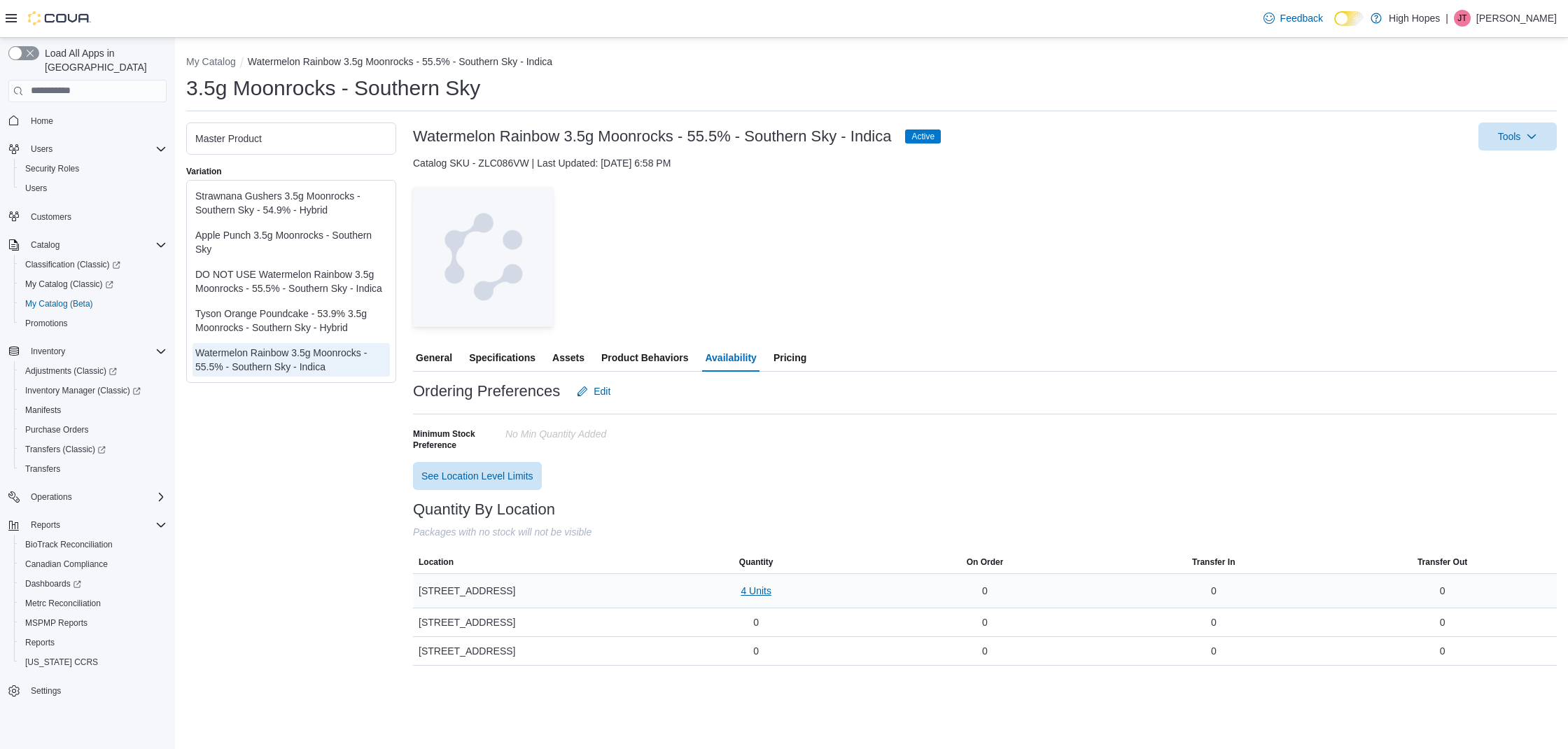
click at [761, 584] on span "4 Units" at bounding box center [756, 590] width 31 height 14
click at [719, 684] on span "1A4230100002649000031030" at bounding box center [740, 683] width 132 height 14
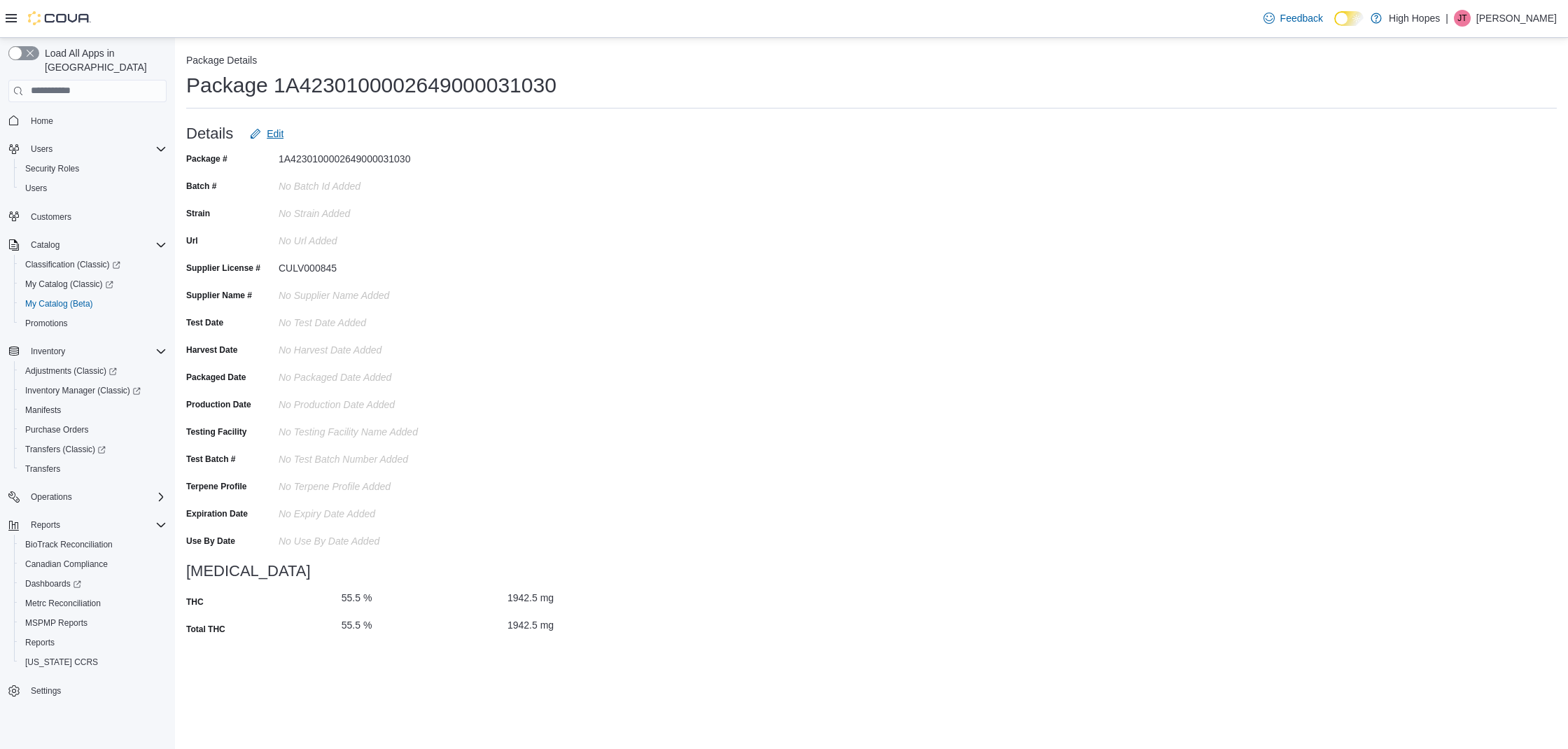
click at [284, 133] on button "Edit" at bounding box center [266, 134] width 45 height 28
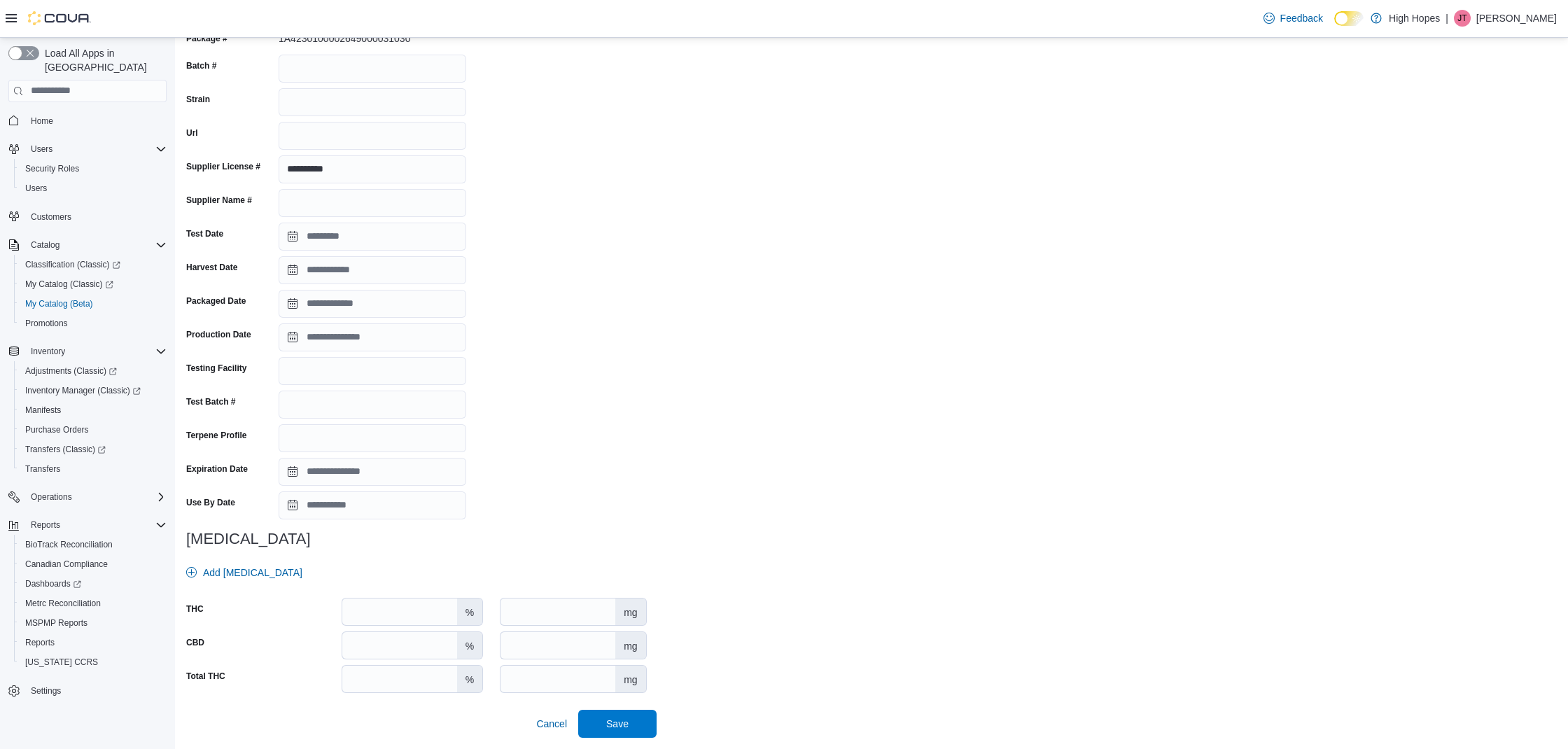
scroll to position [120, 0]
click at [437, 685] on input "****" at bounding box center [400, 680] width 115 height 27
click at [873, 673] on div "**********" at bounding box center [872, 383] width 1371 height 710
click at [802, 599] on div "**********" at bounding box center [872, 383] width 1371 height 710
click at [553, 725] on span "Cancel" at bounding box center [552, 724] width 31 height 14
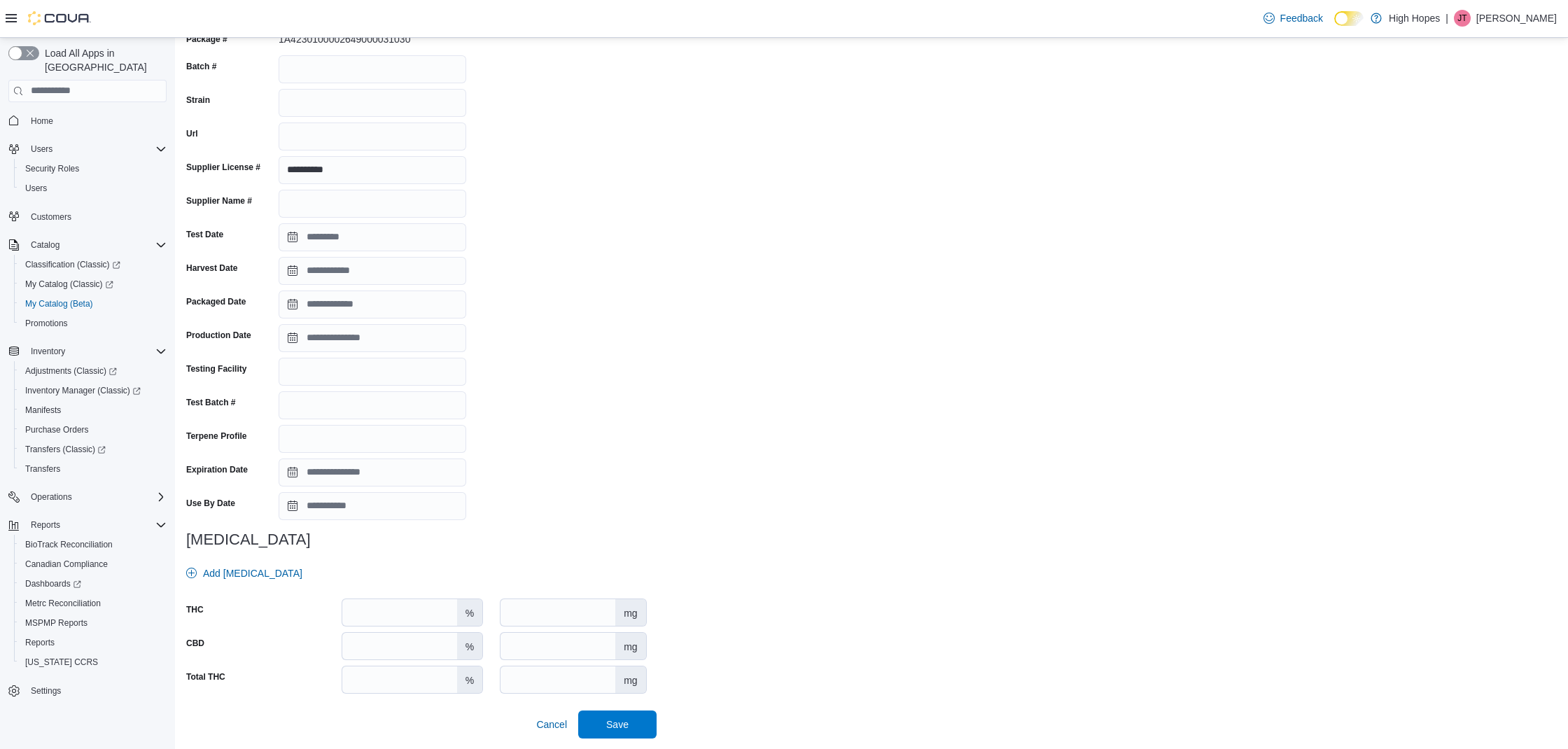
scroll to position [0, 0]
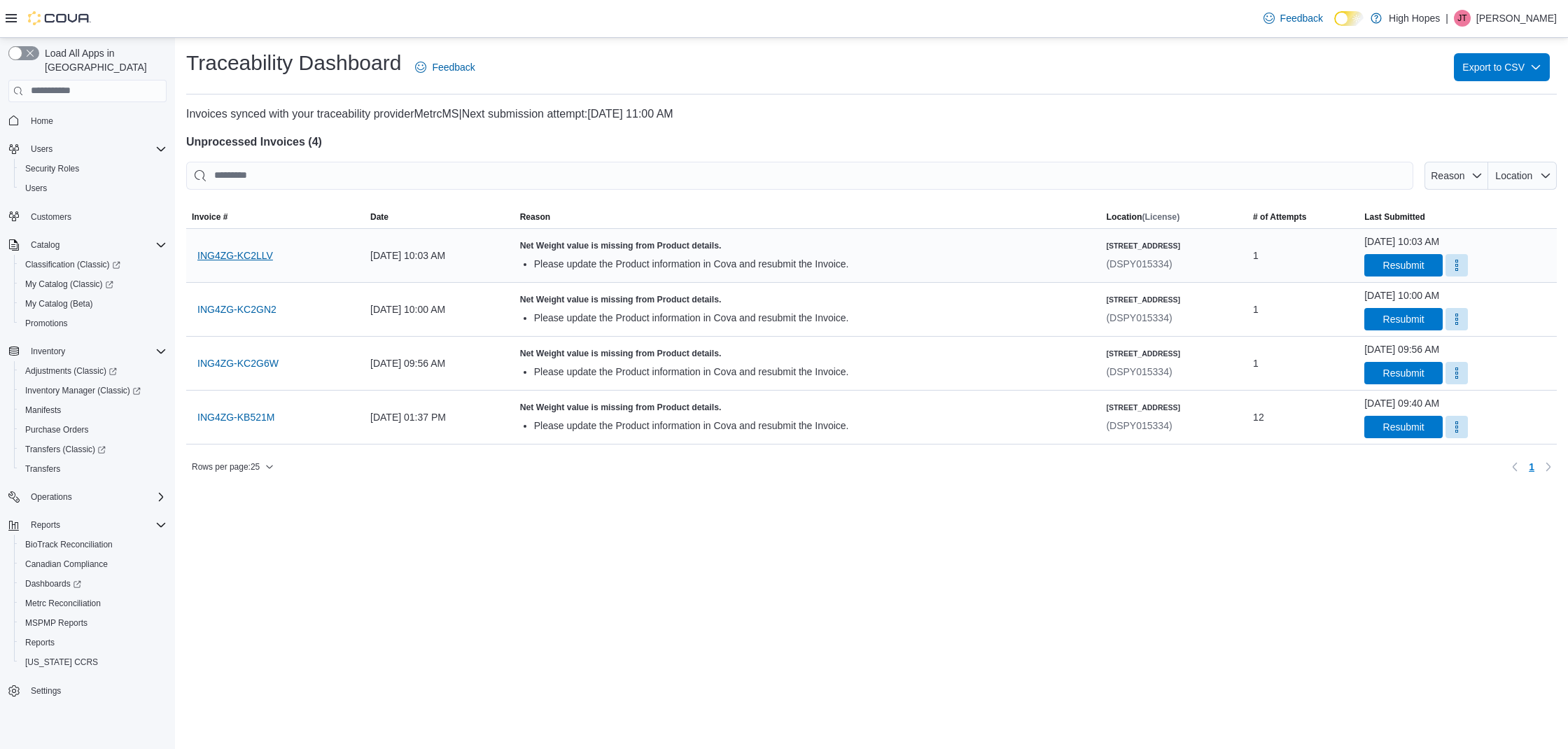
click at [224, 250] on span "ING4ZG-KC2LLV" at bounding box center [235, 255] width 76 height 14
drag, startPoint x: 342, startPoint y: 500, endPoint x: 248, endPoint y: 339, distance: 186.4
click at [239, 259] on span "ING4ZG-KC2LLV" at bounding box center [235, 255] width 76 height 14
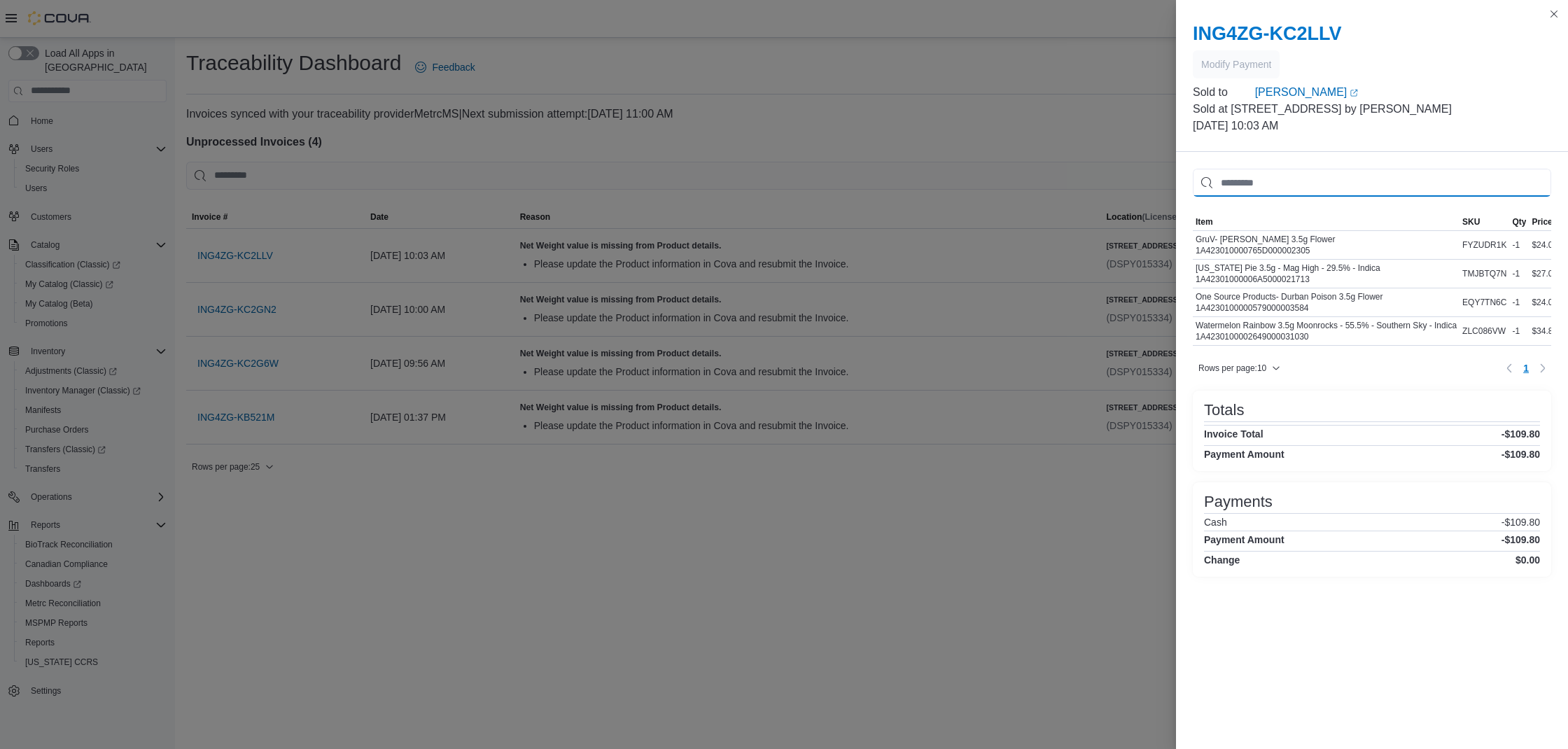
click at [1385, 172] on input "This is a search bar. As you type, the results lower in the page will automatic…" at bounding box center [1371, 182] width 359 height 28
click at [1439, 135] on div "ING4ZG-KC2LLV Modify Payment Sold to Percy Byrnes (opens in a new tab or window…" at bounding box center [1371, 79] width 392 height 146
click at [1273, 238] on div "GruV- Magnolia Mintz 3.5g Flower 1A423010000765D000002305" at bounding box center [1266, 244] width 139 height 23
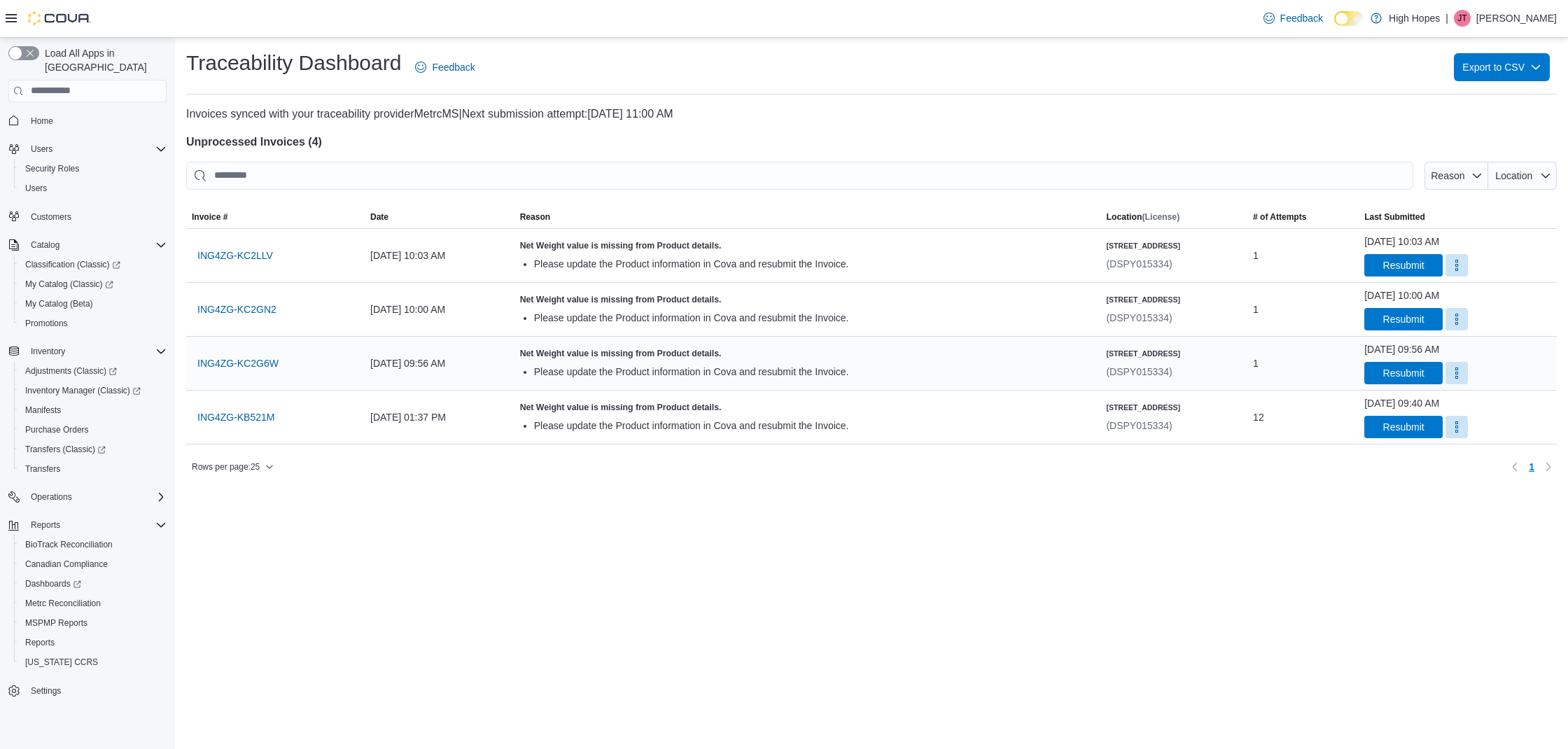
drag, startPoint x: 1359, startPoint y: 314, endPoint x: 1277, endPoint y: 334, distance: 84.4
click at [1373, 314] on span "Resubmit" at bounding box center [1403, 319] width 61 height 23
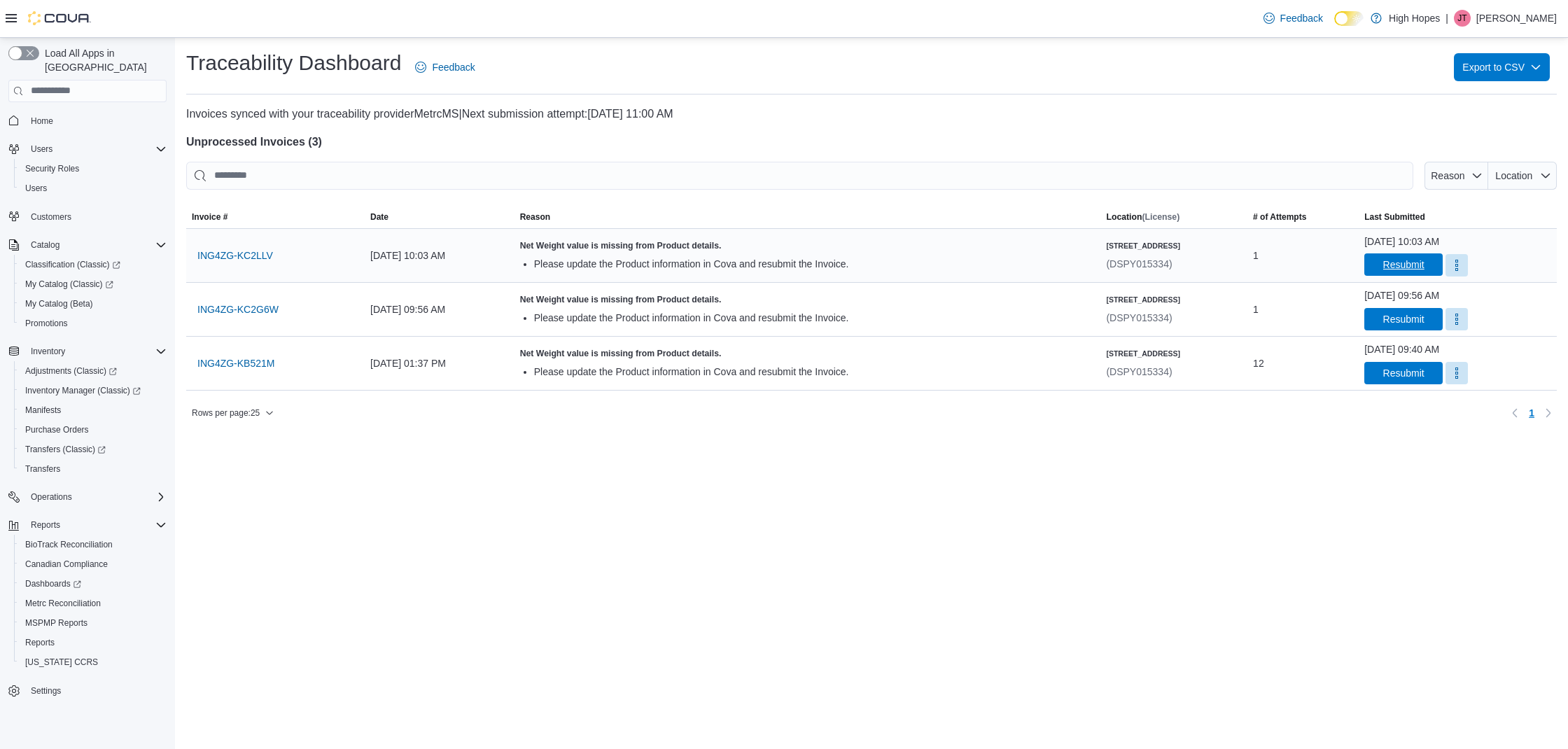
click at [1383, 266] on span "Resubmit" at bounding box center [1403, 265] width 41 height 14
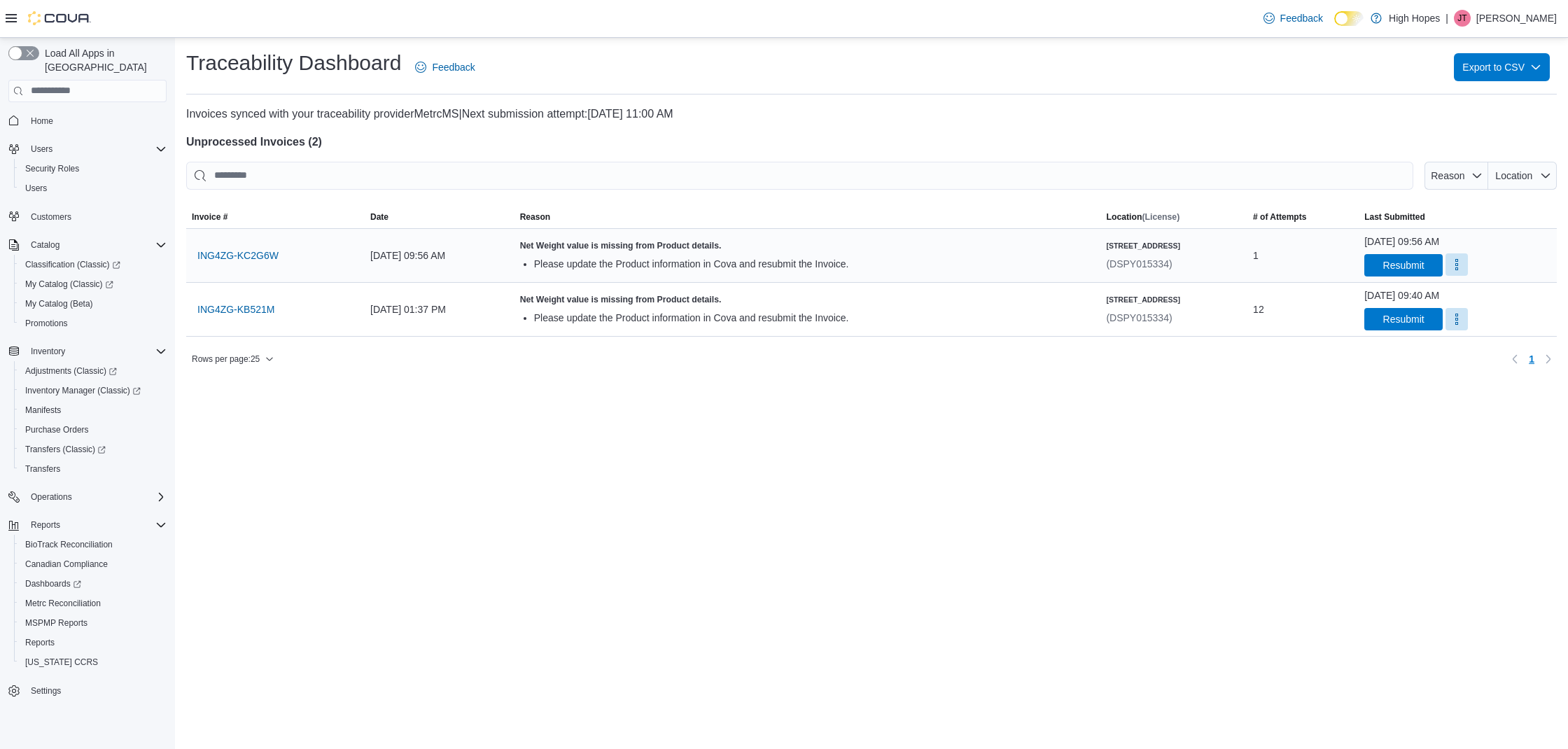
click at [1445, 270] on button "More" at bounding box center [1456, 265] width 23 height 23
click at [1457, 304] on span "Mark as Resolved" at bounding box center [1468, 299] width 78 height 14
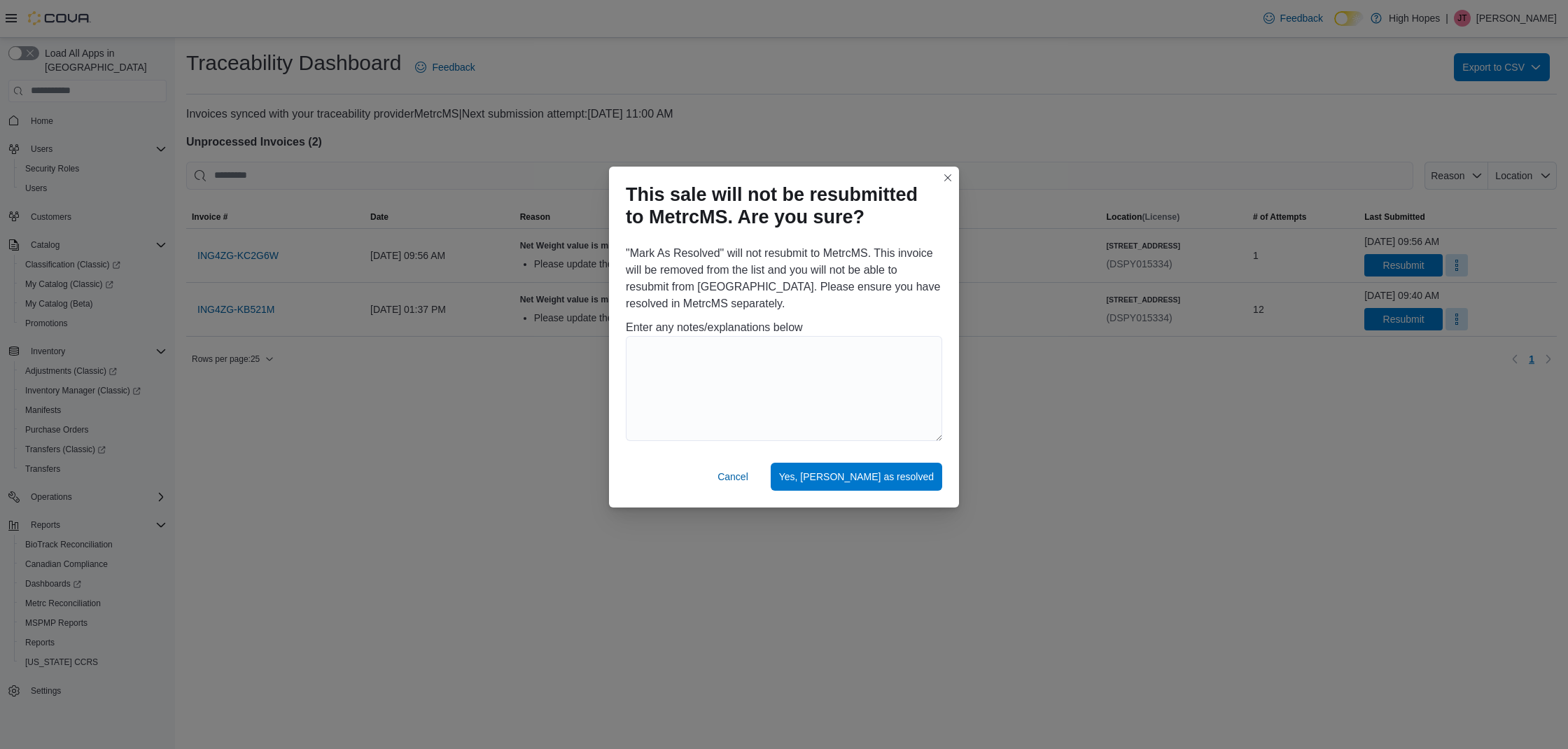
drag, startPoint x: 950, startPoint y: 180, endPoint x: 965, endPoint y: 187, distance: 16.6
click at [951, 180] on button "Closes this modal window" at bounding box center [948, 178] width 17 height 17
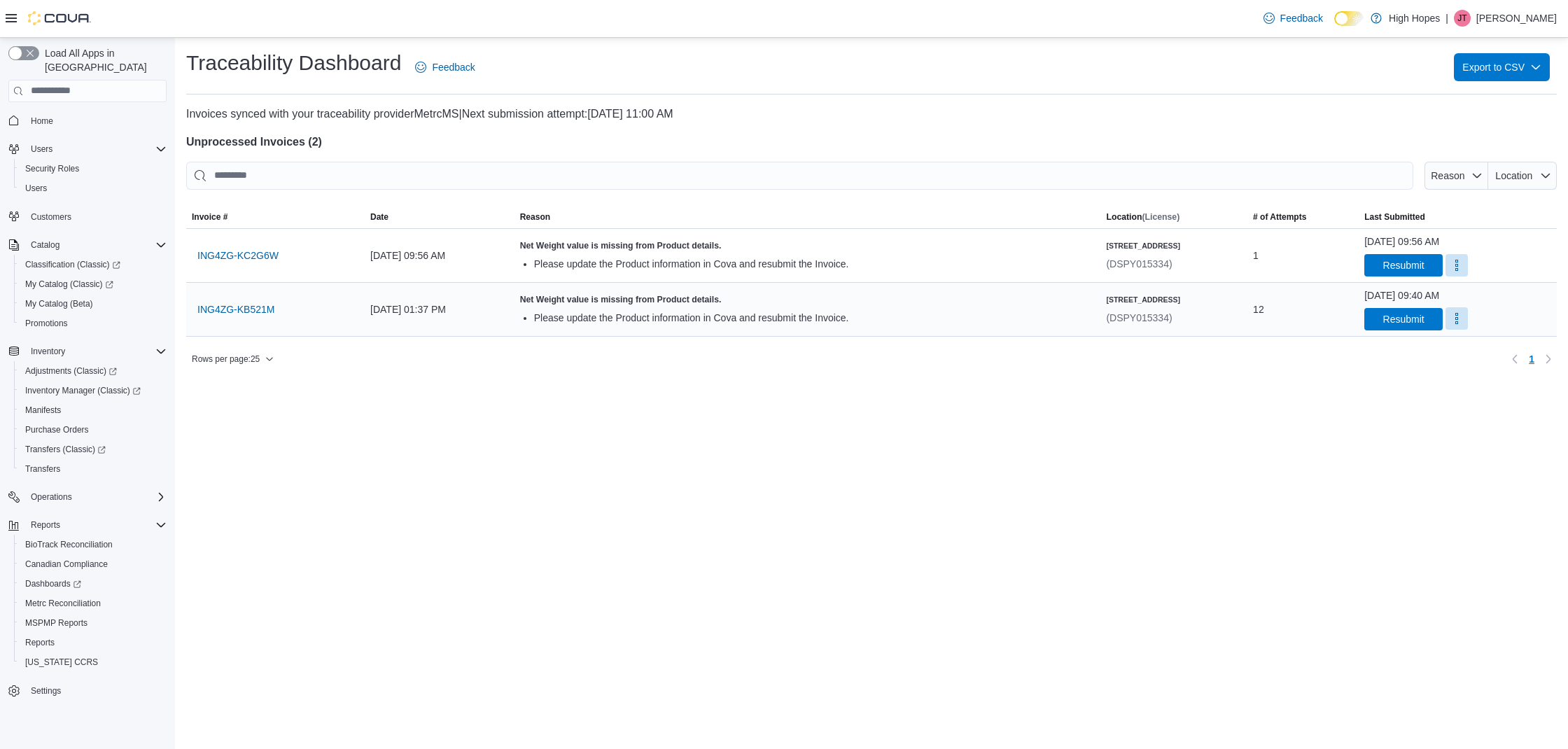
click at [1445, 325] on button "More" at bounding box center [1456, 318] width 23 height 23
click at [1460, 351] on span "Mark as Resolved" at bounding box center [1468, 354] width 78 height 14
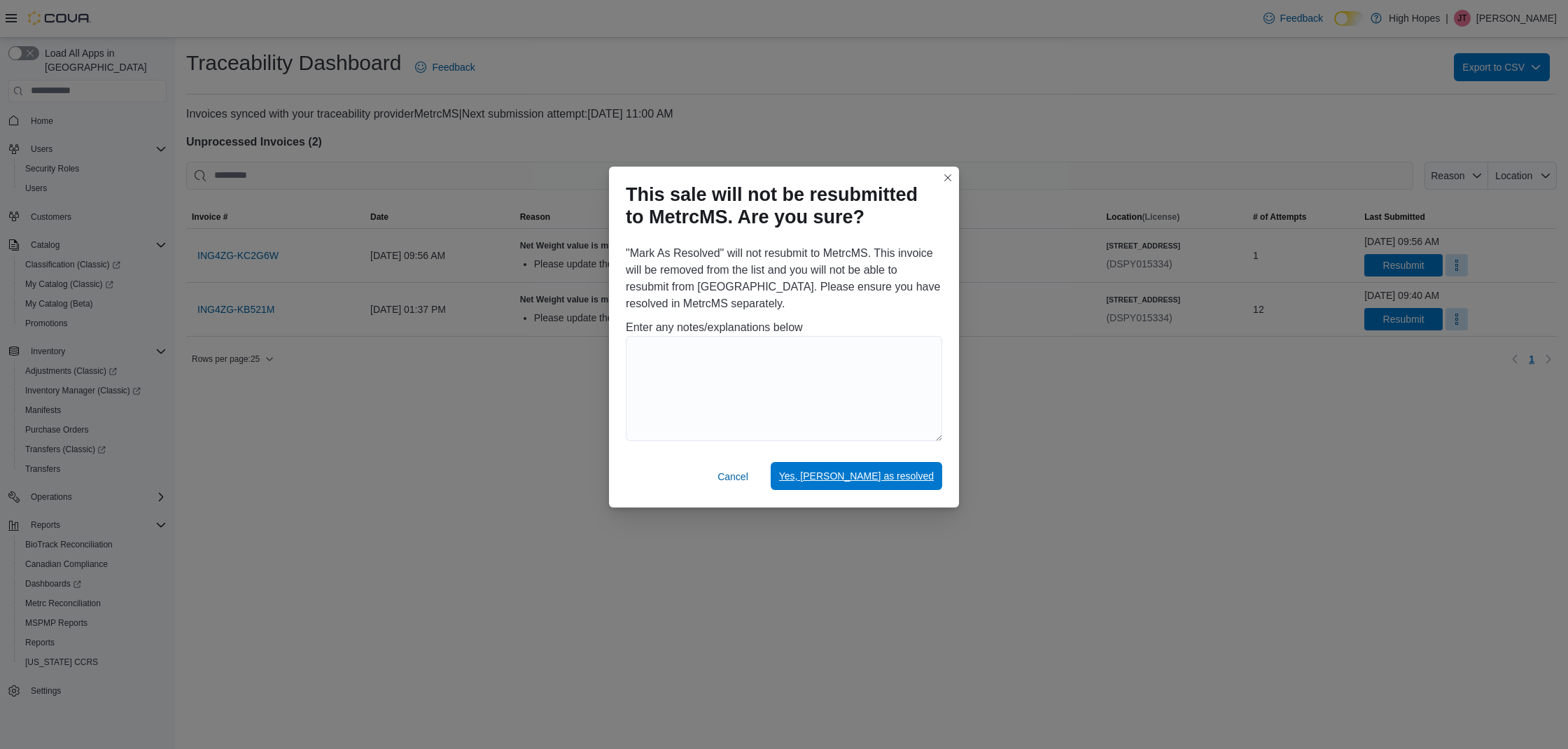
click at [913, 476] on span "Yes, mark as resolved" at bounding box center [857, 475] width 155 height 14
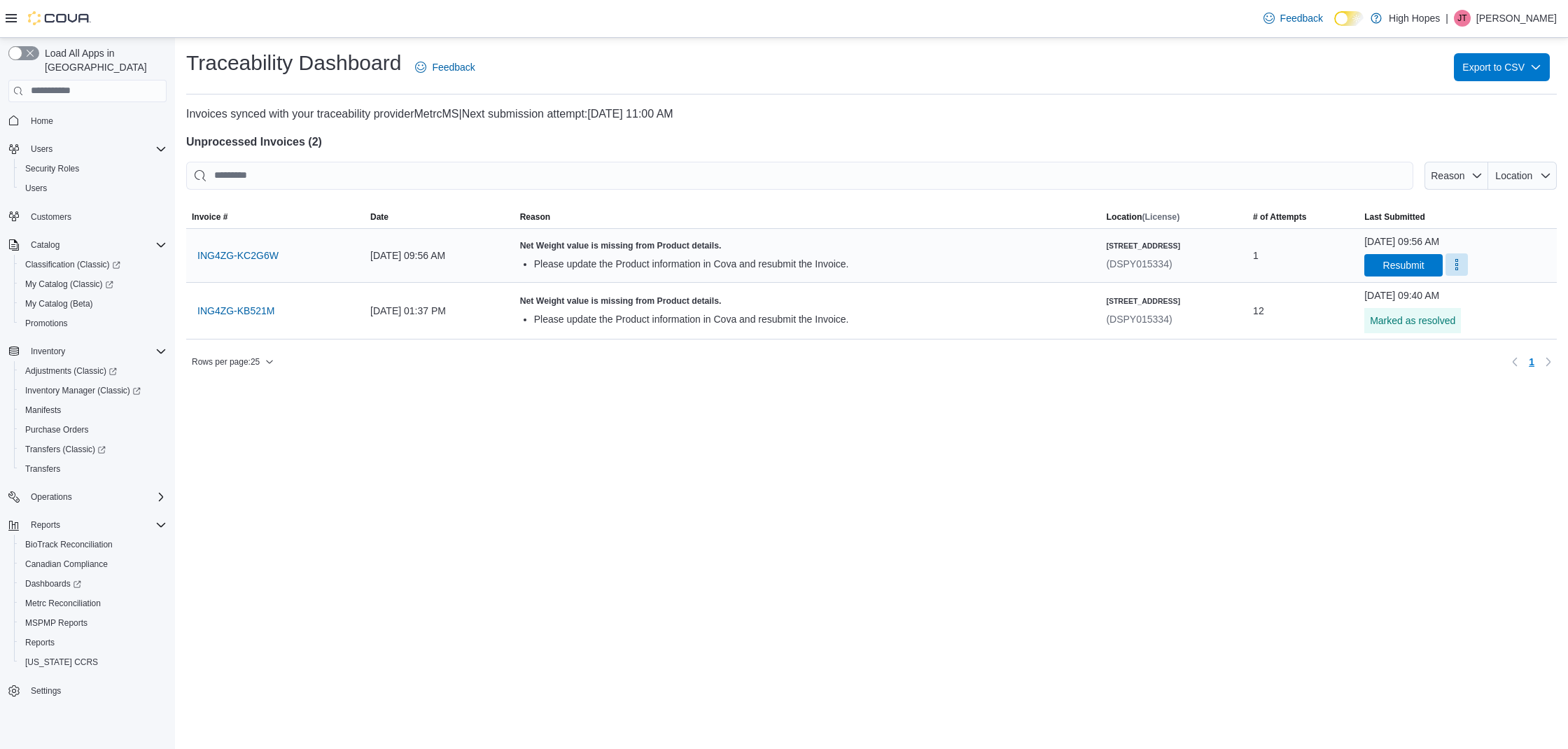
click at [1445, 271] on button "More" at bounding box center [1456, 265] width 23 height 23
click at [1446, 299] on span "Mark as Resolved" at bounding box center [1468, 299] width 78 height 14
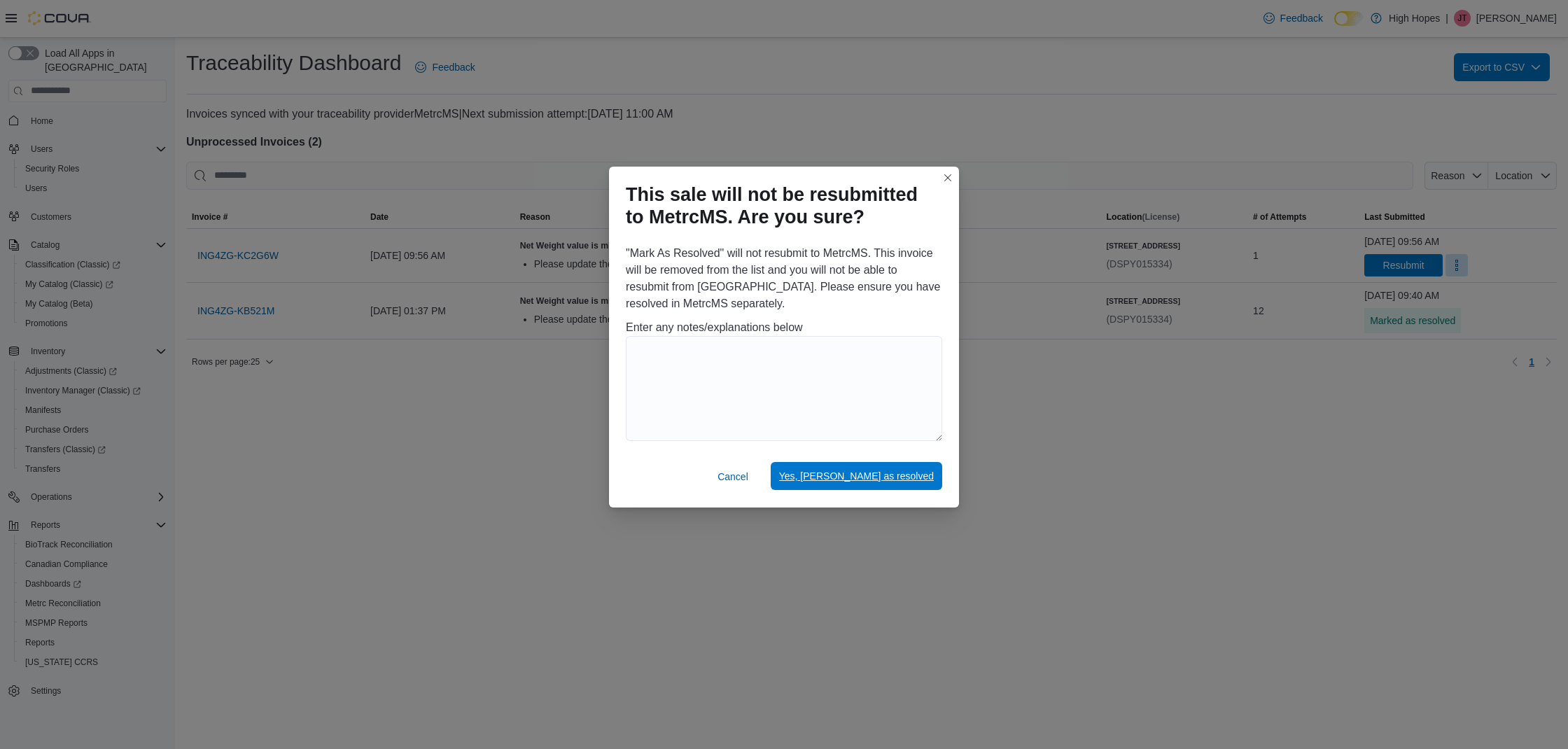
click at [892, 475] on span "Yes, mark as resolved" at bounding box center [857, 475] width 155 height 14
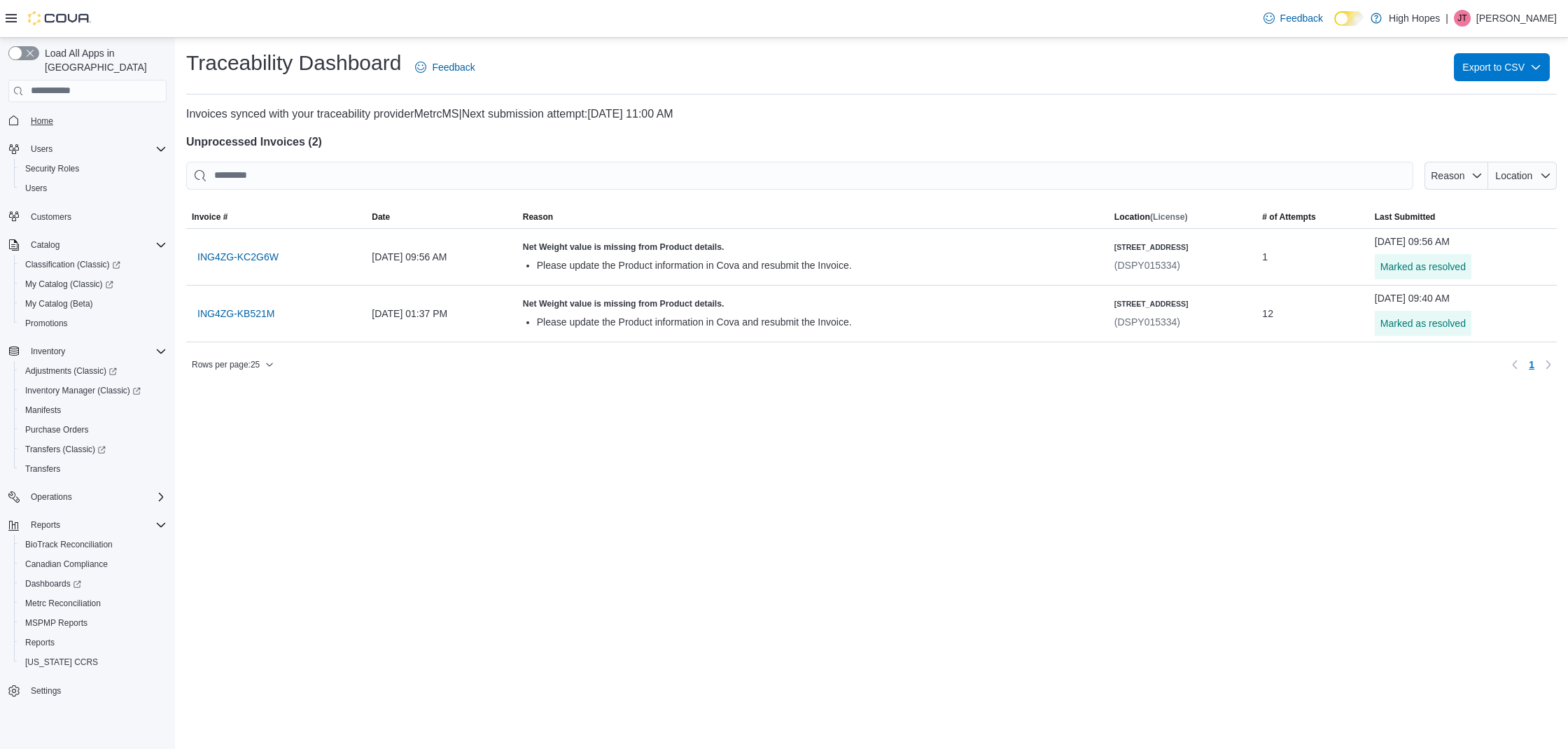
click at [36, 116] on span "Home" at bounding box center [42, 121] width 23 height 11
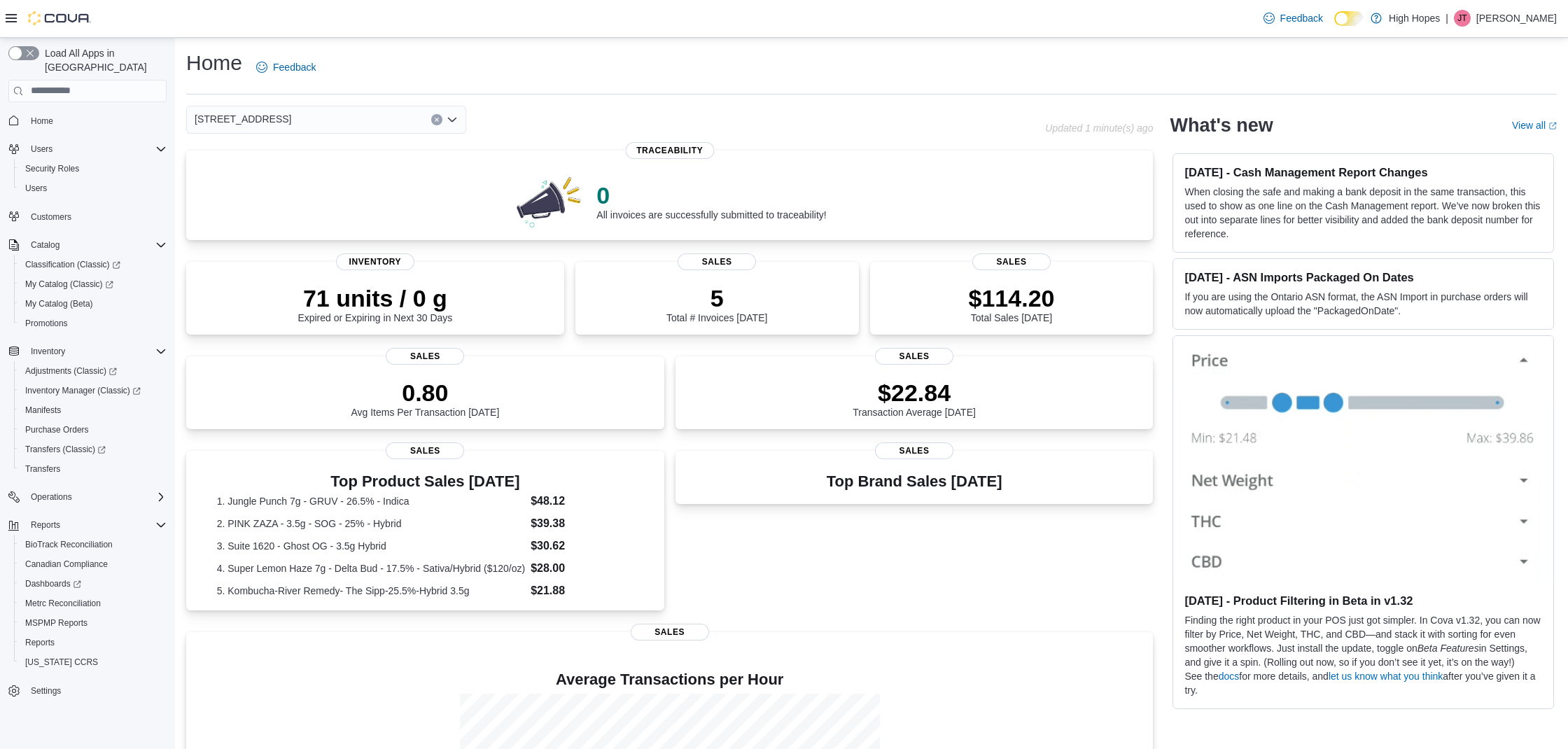
drag, startPoint x: 753, startPoint y: 65, endPoint x: 743, endPoint y: 61, distance: 10.8
click at [743, 61] on div "Home Feedback" at bounding box center [872, 66] width 1371 height 36
click at [747, 107] on div "110 Magnolia St" at bounding box center [616, 118] width 859 height 28
click at [901, 187] on div "0 All invoices are successfully submitted to traceability!" at bounding box center [669, 196] width 944 height 61
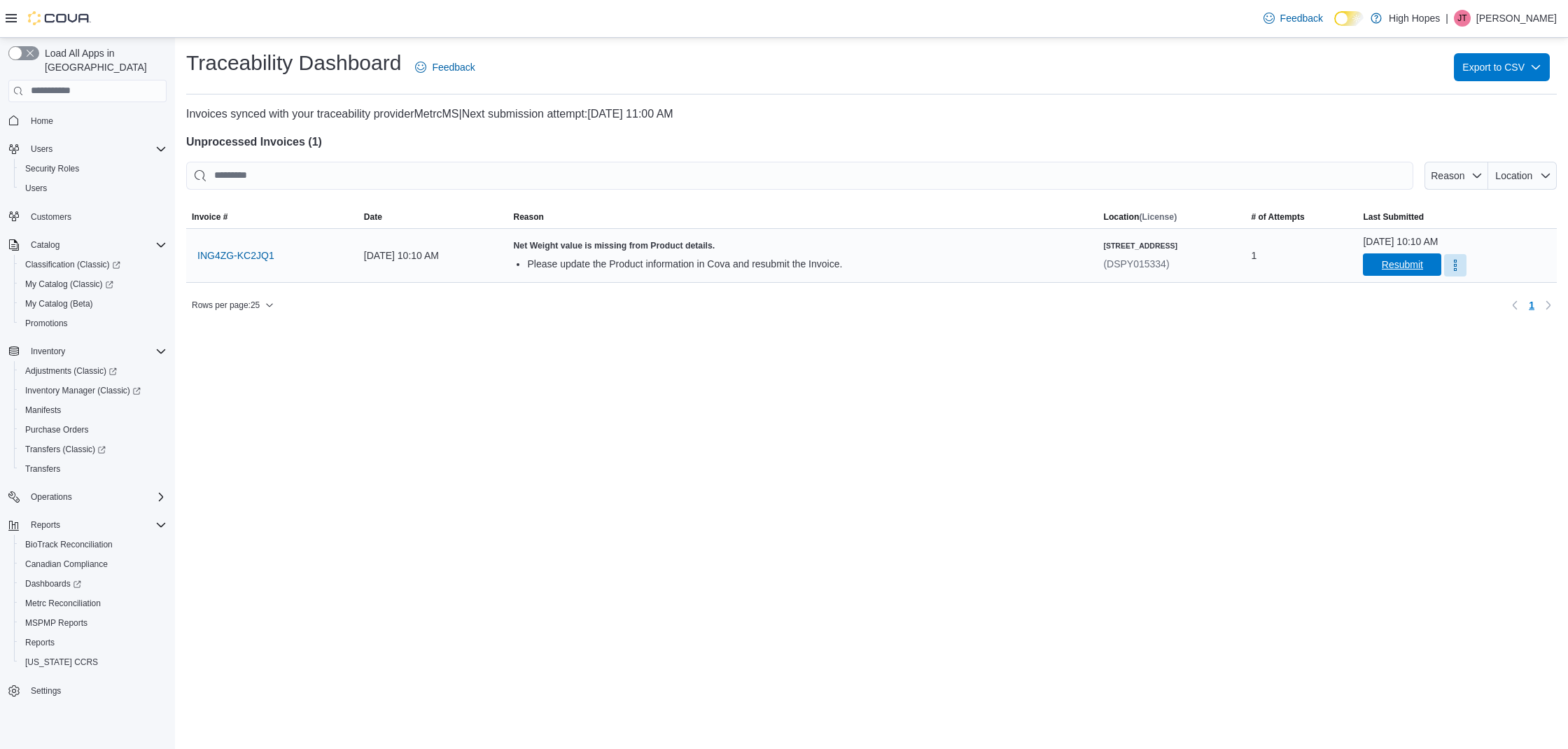
click at [1382, 269] on span "Resubmit" at bounding box center [1402, 265] width 41 height 14
click at [1390, 260] on span "Resubmit" at bounding box center [1402, 265] width 41 height 14
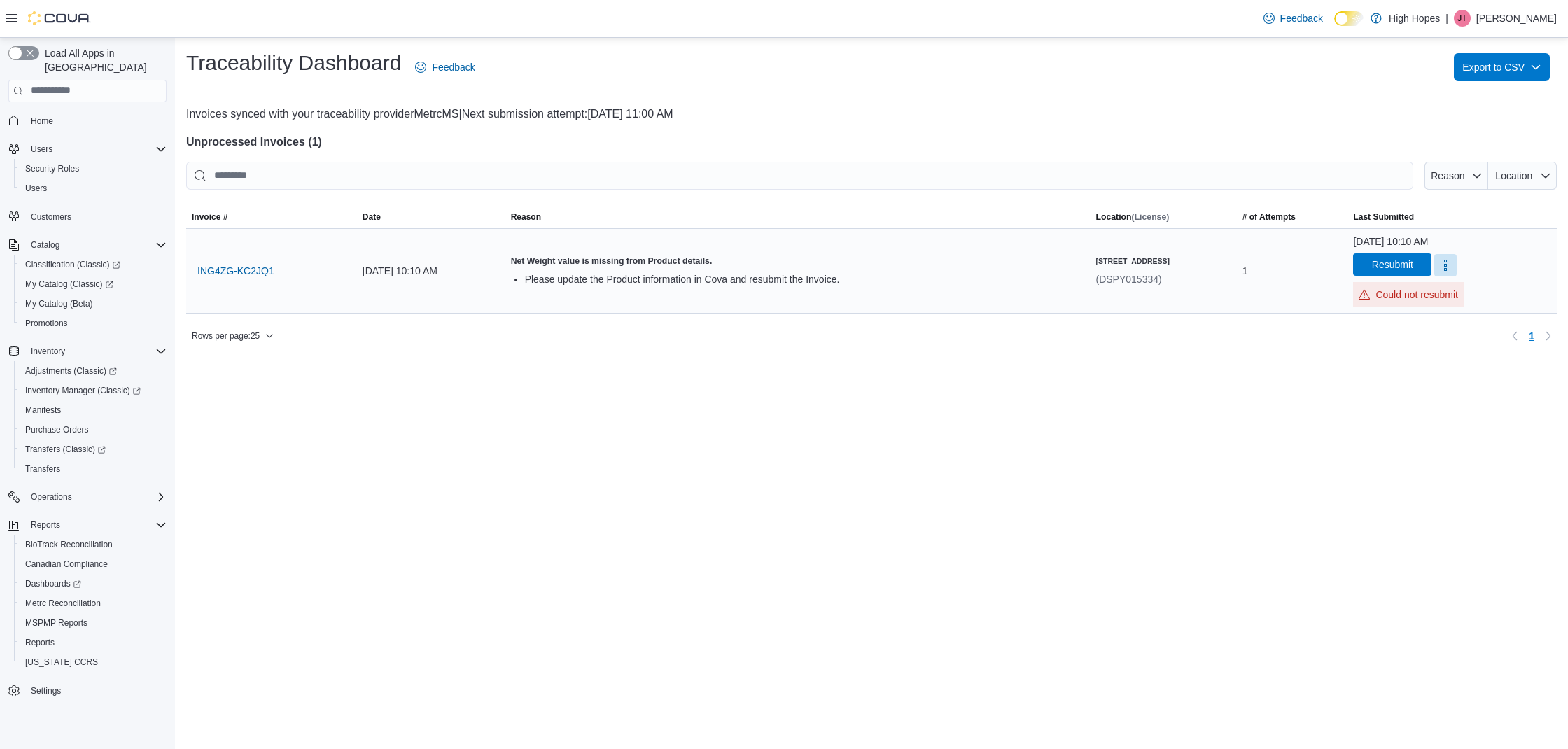
click at [1390, 262] on span "Resubmit" at bounding box center [1392, 265] width 41 height 14
click at [239, 269] on span "ING4ZG-KC2JQ1" at bounding box center [236, 270] width 77 height 14
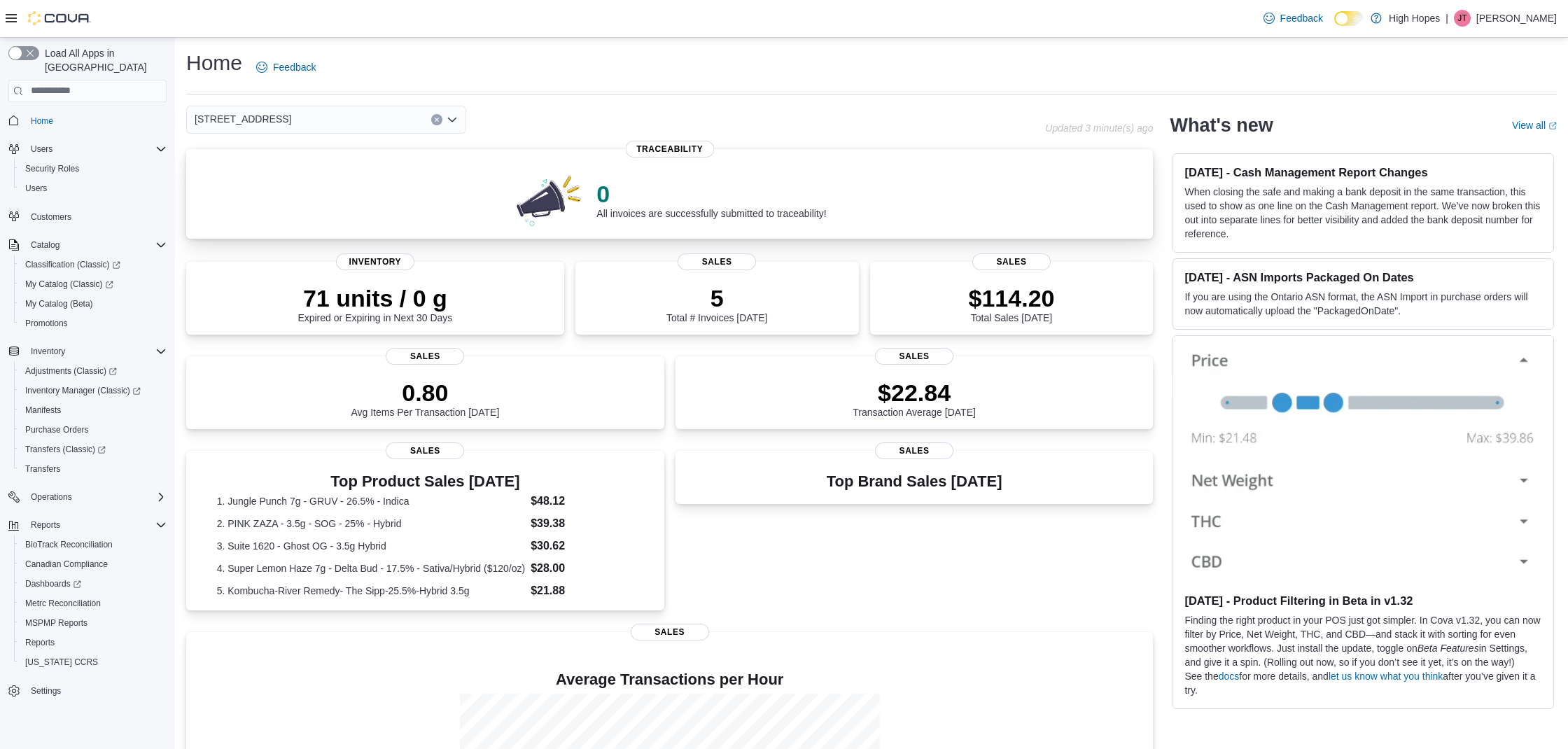
click at [818, 198] on p "0" at bounding box center [711, 193] width 229 height 28
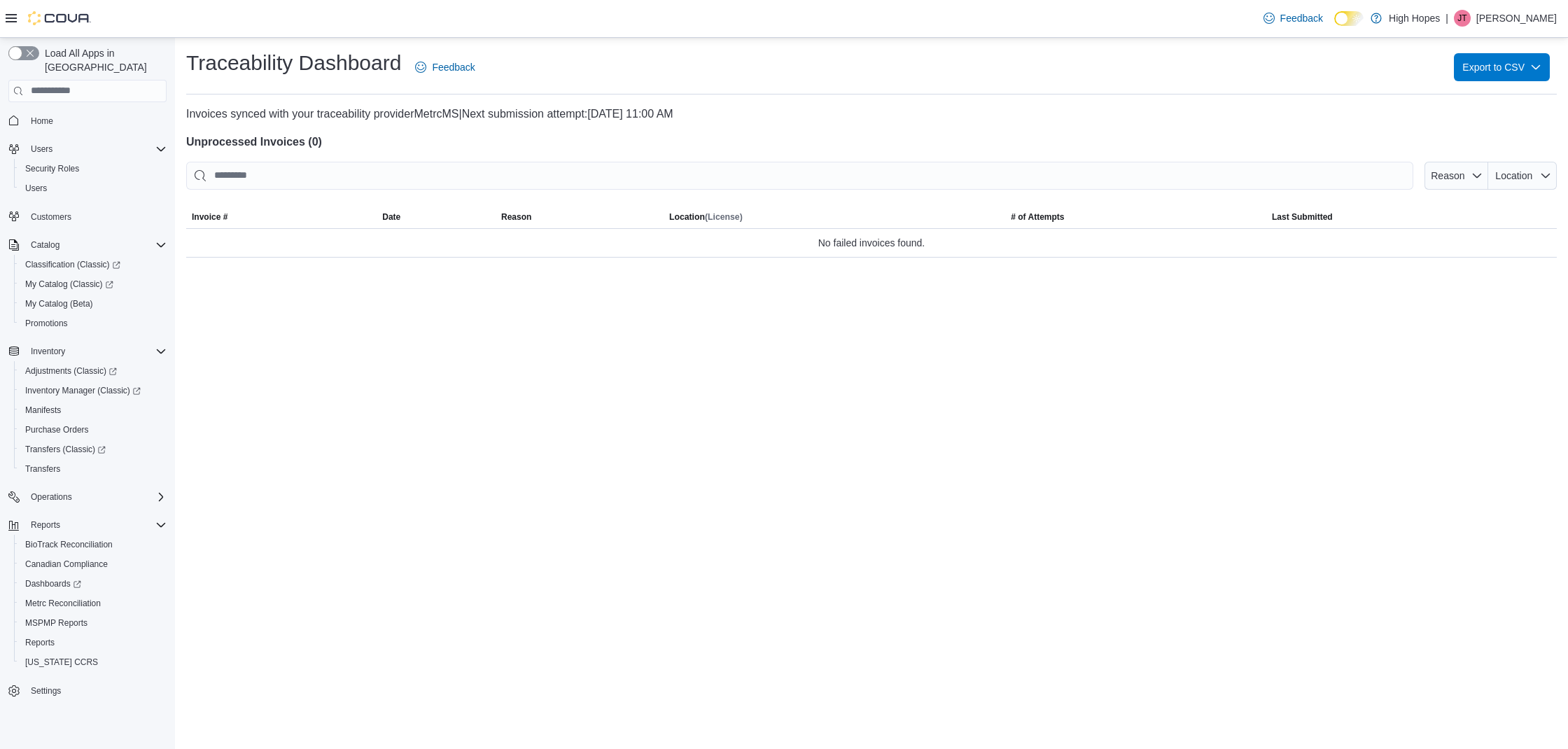
click at [49, 19] on img at bounding box center [59, 18] width 63 height 14
